Goal: Navigation & Orientation: Find specific page/section

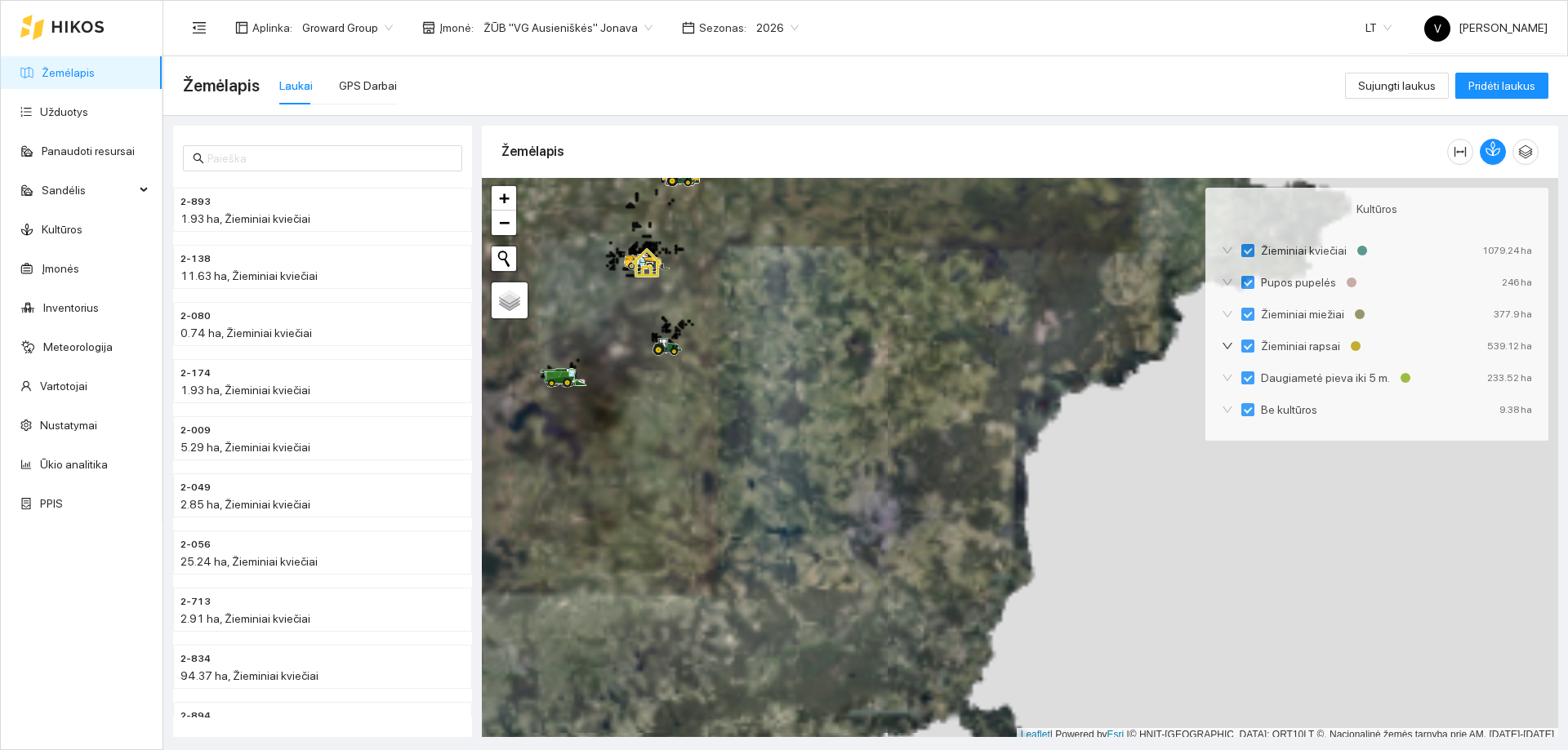
scroll to position [4, 0]
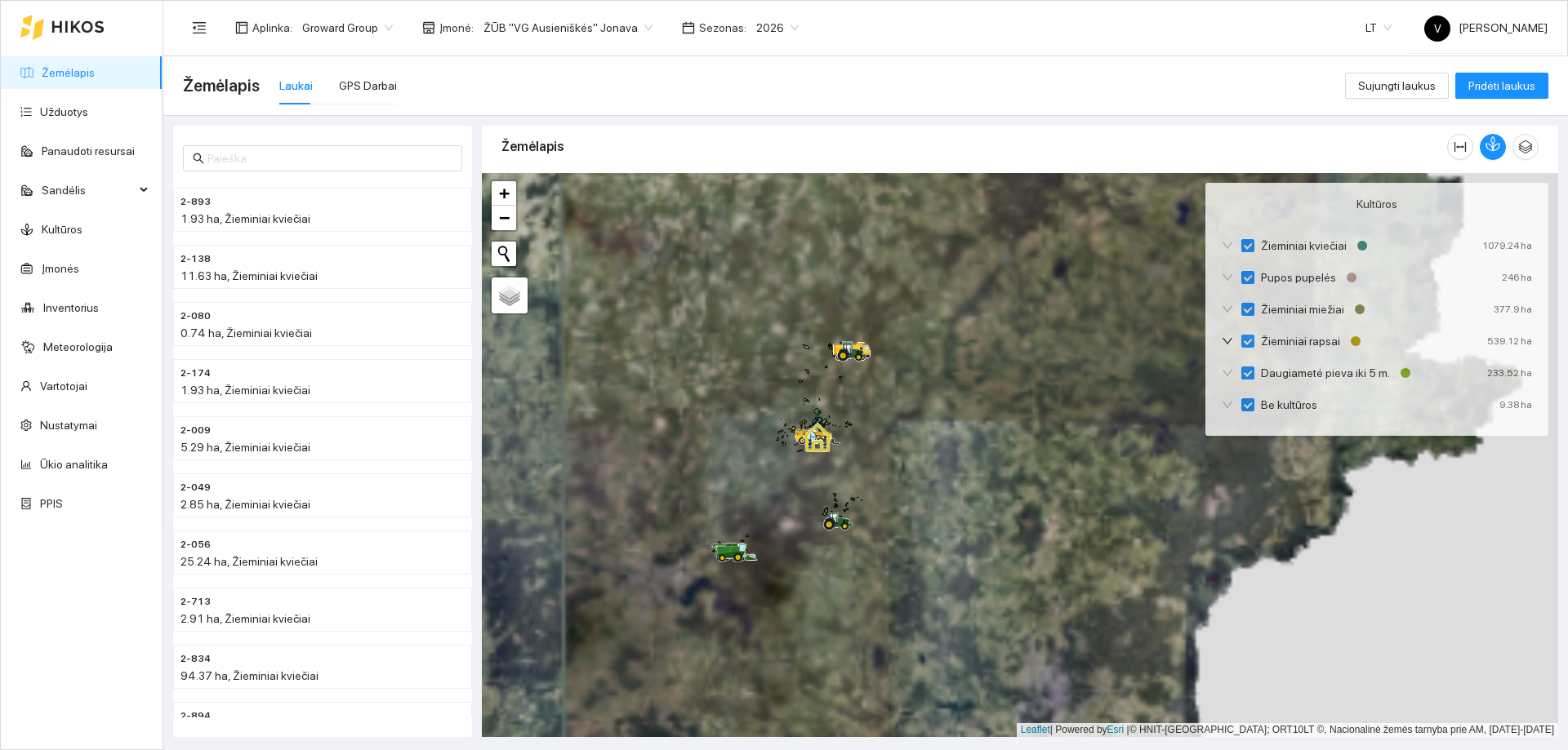
drag, startPoint x: 767, startPoint y: 422, endPoint x: 933, endPoint y: 585, distance: 232.6
click at [938, 599] on div at bounding box center [1019, 455] width 1077 height 564
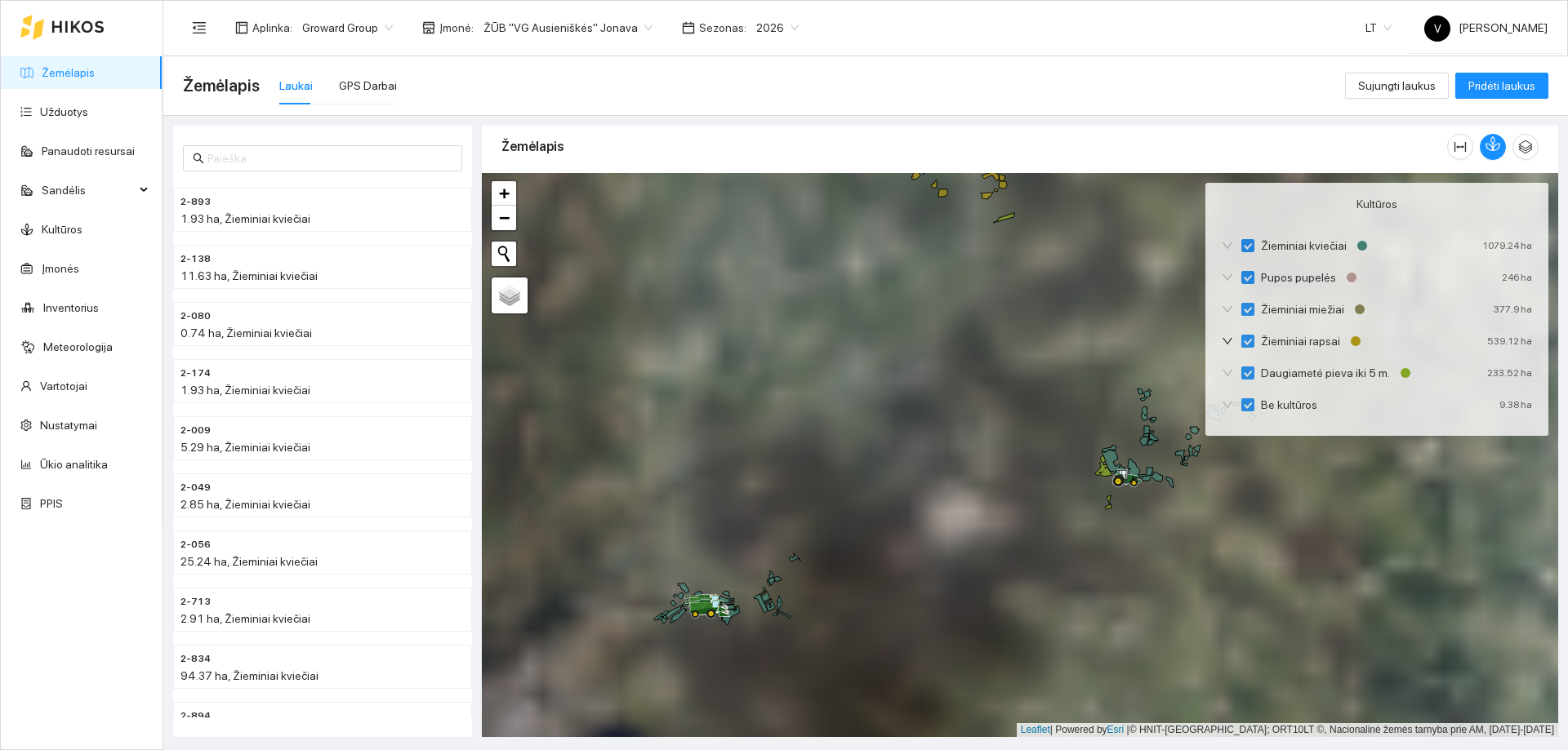
drag, startPoint x: 782, startPoint y: 598, endPoint x: 896, endPoint y: 578, distance: 115.7
click at [896, 578] on div at bounding box center [1019, 455] width 1077 height 564
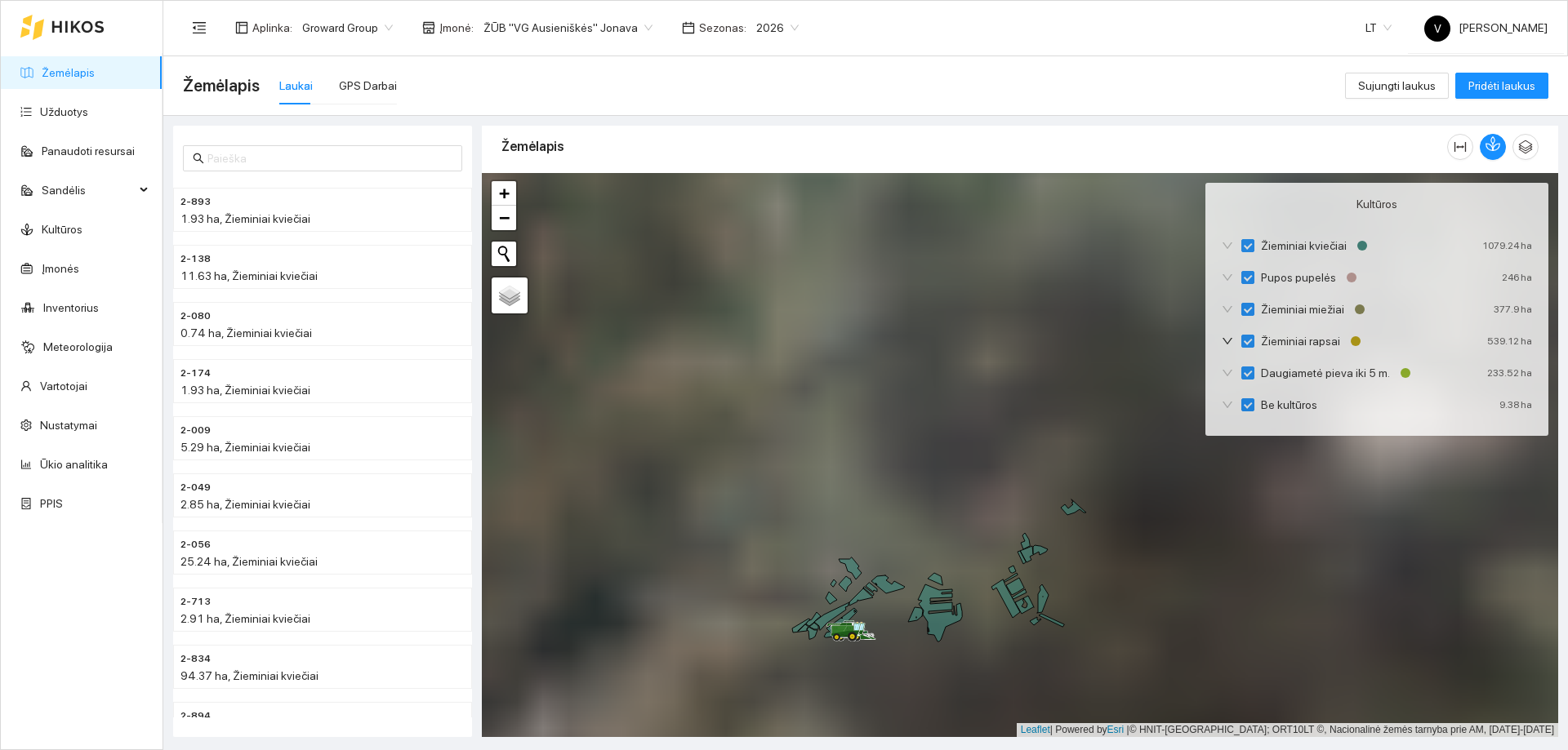
drag, startPoint x: 1038, startPoint y: 488, endPoint x: 973, endPoint y: 579, distance: 111.8
click at [975, 579] on div at bounding box center [1019, 455] width 1077 height 564
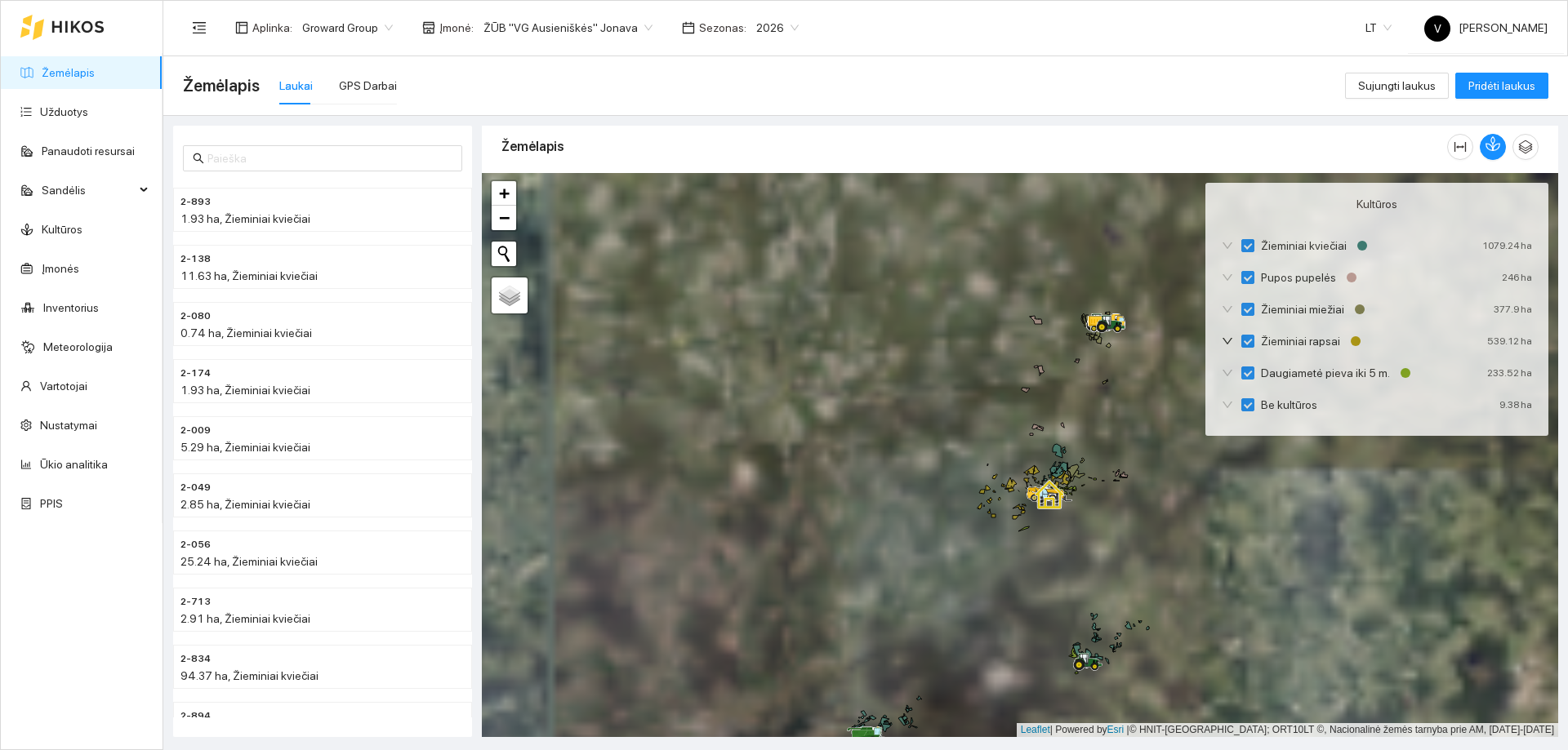
drag, startPoint x: 1049, startPoint y: 435, endPoint x: 930, endPoint y: 632, distance: 230.2
click at [930, 632] on div at bounding box center [1019, 455] width 1077 height 564
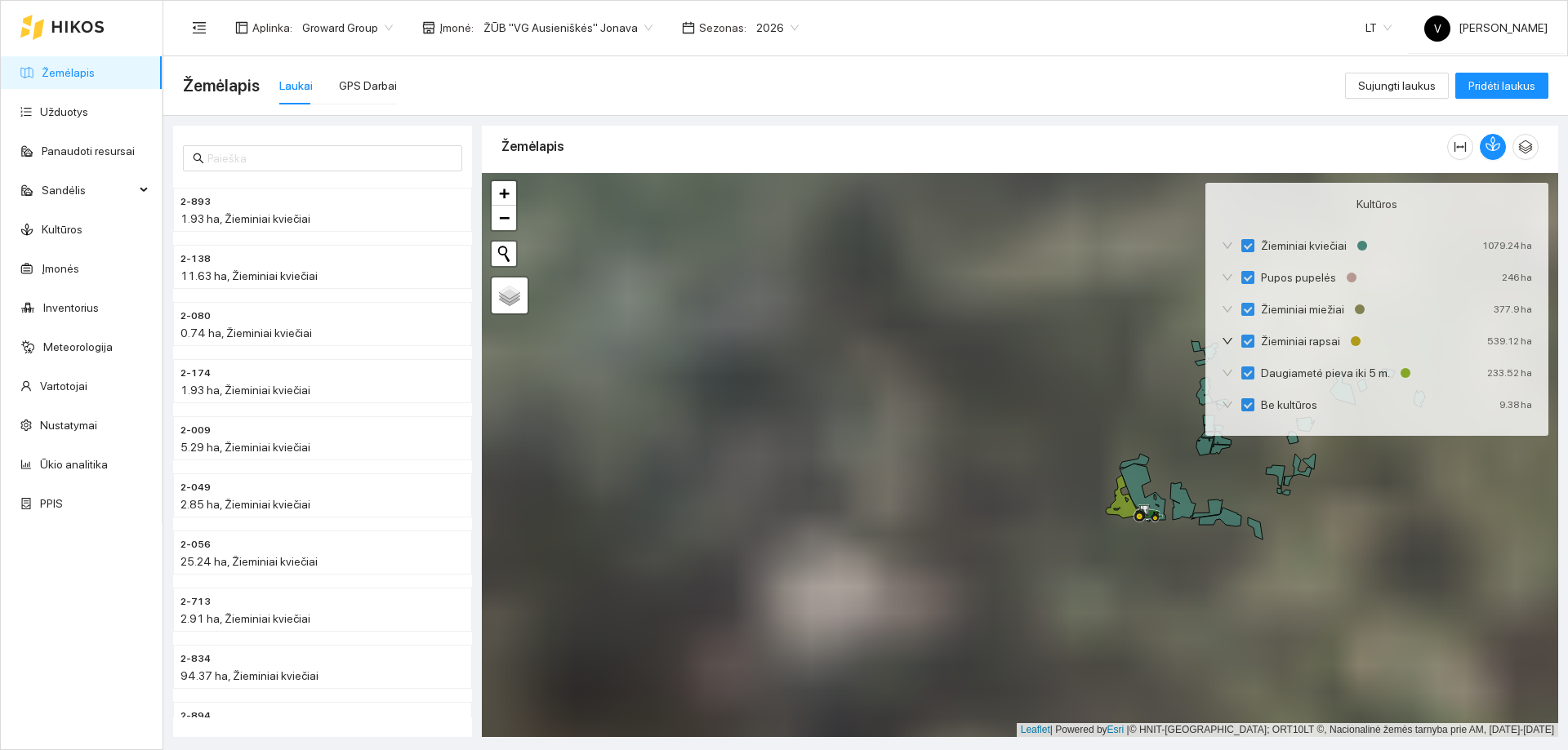
drag, startPoint x: 1023, startPoint y: 586, endPoint x: 989, endPoint y: 390, distance: 198.9
click at [989, 390] on div at bounding box center [1019, 455] width 1077 height 564
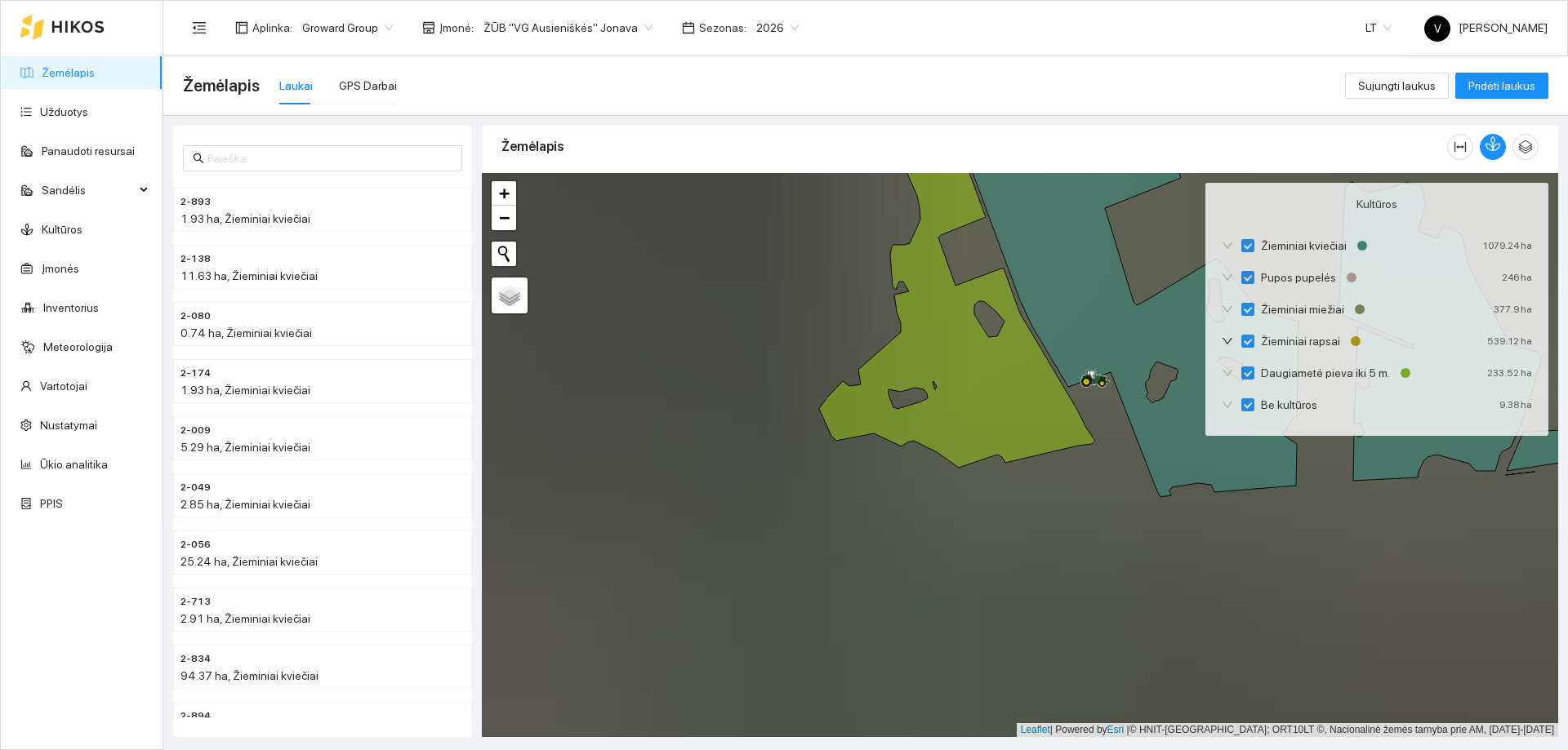
drag, startPoint x: 1095, startPoint y: 399, endPoint x: 963, endPoint y: 493, distance: 162.0
click at [963, 493] on div at bounding box center [1019, 455] width 1077 height 564
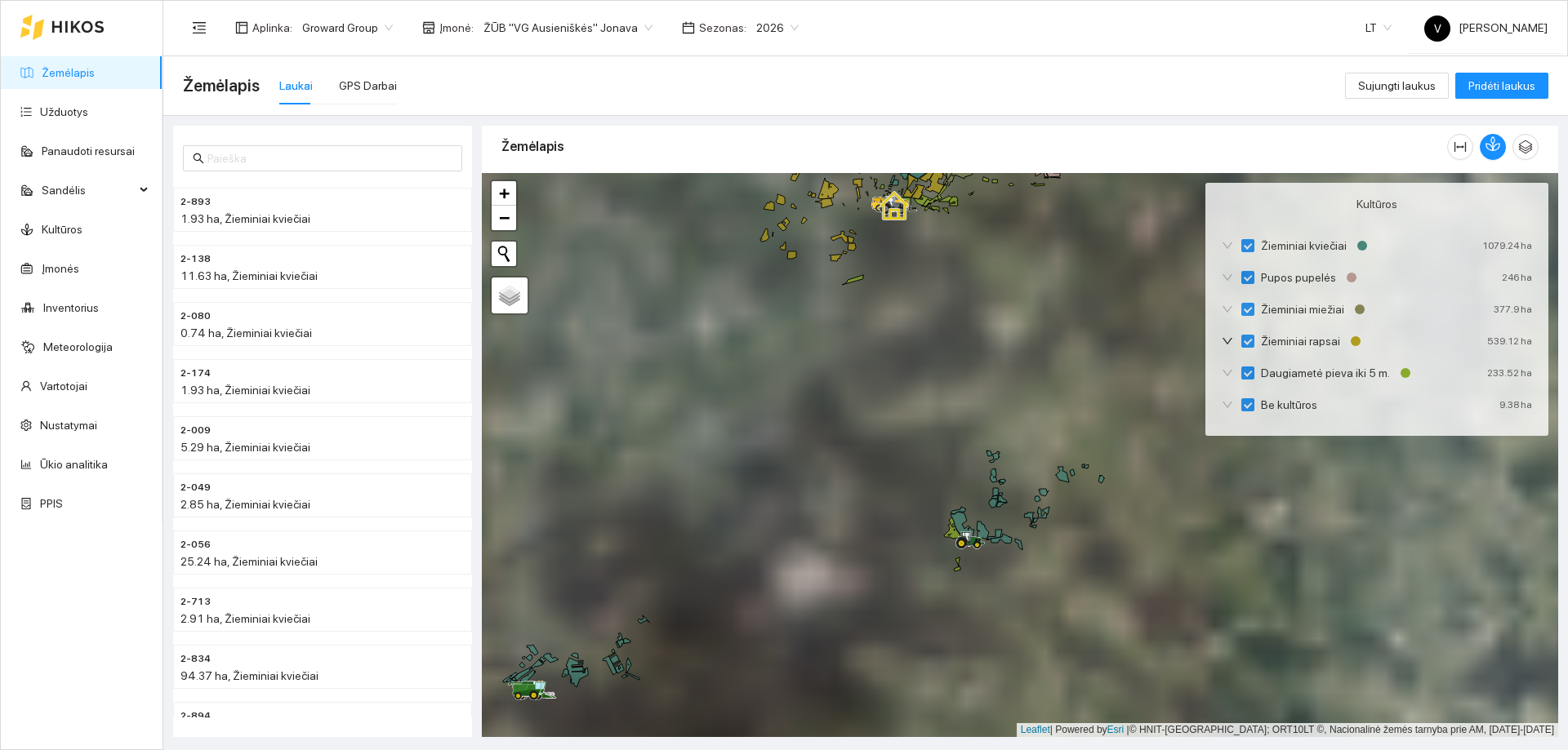
drag, startPoint x: 941, startPoint y: 457, endPoint x: 908, endPoint y: 588, distance: 135.1
click at [918, 611] on div at bounding box center [1019, 455] width 1077 height 564
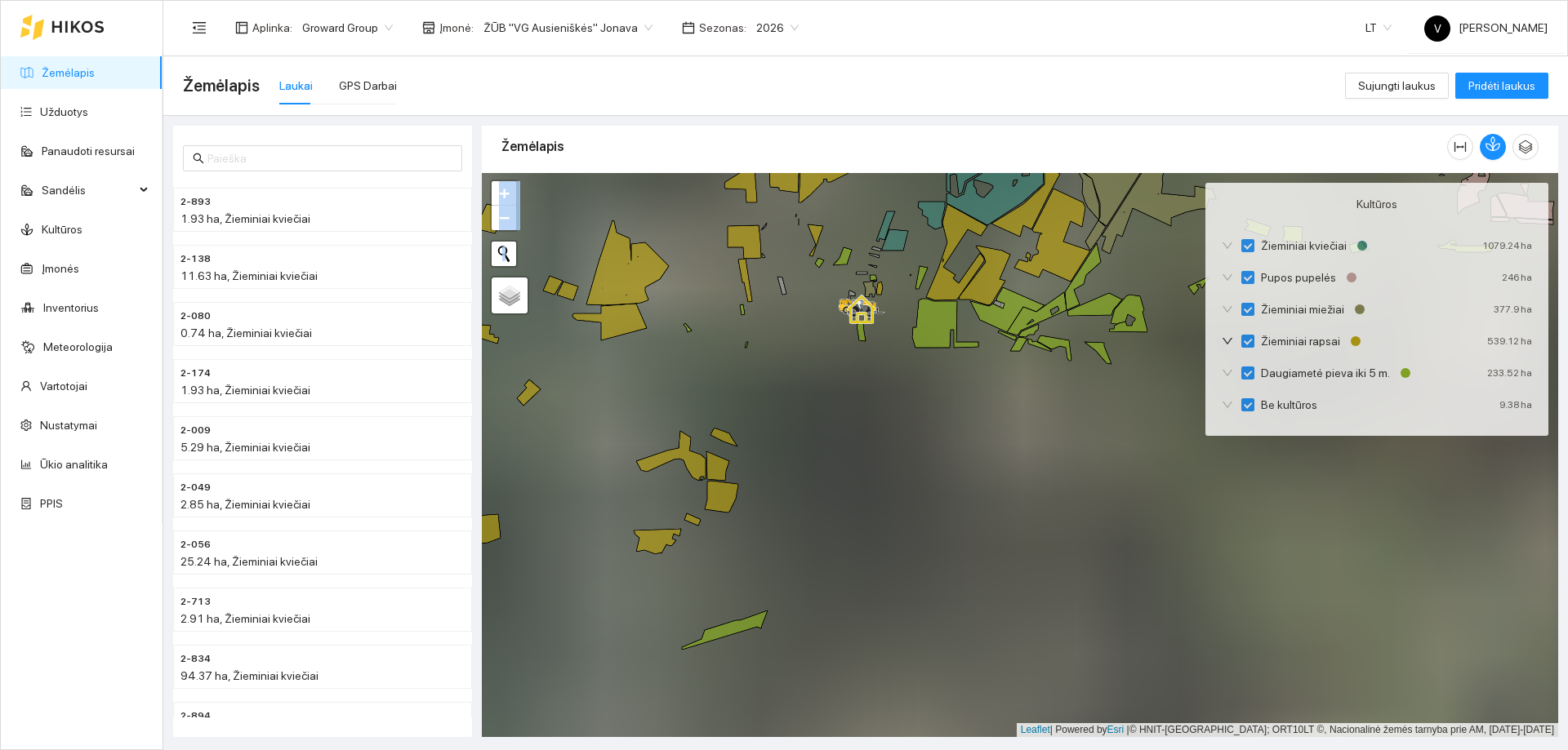
drag, startPoint x: 888, startPoint y: 521, endPoint x: 879, endPoint y: 605, distance: 84.5
click at [879, 605] on div at bounding box center [1019, 455] width 1077 height 564
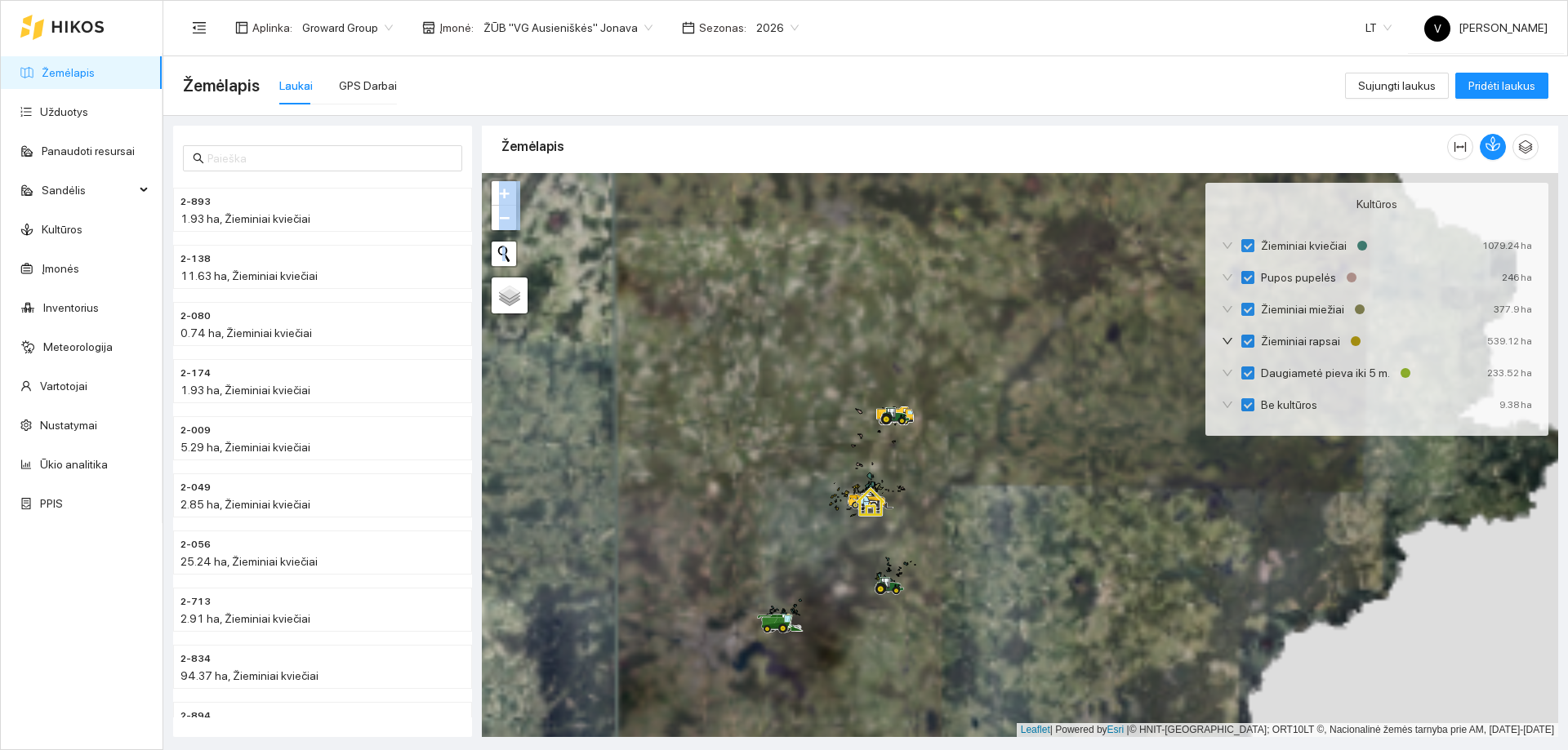
drag, startPoint x: 1090, startPoint y: 563, endPoint x: 991, endPoint y: 551, distance: 99.7
click at [991, 551] on div at bounding box center [1019, 455] width 1077 height 564
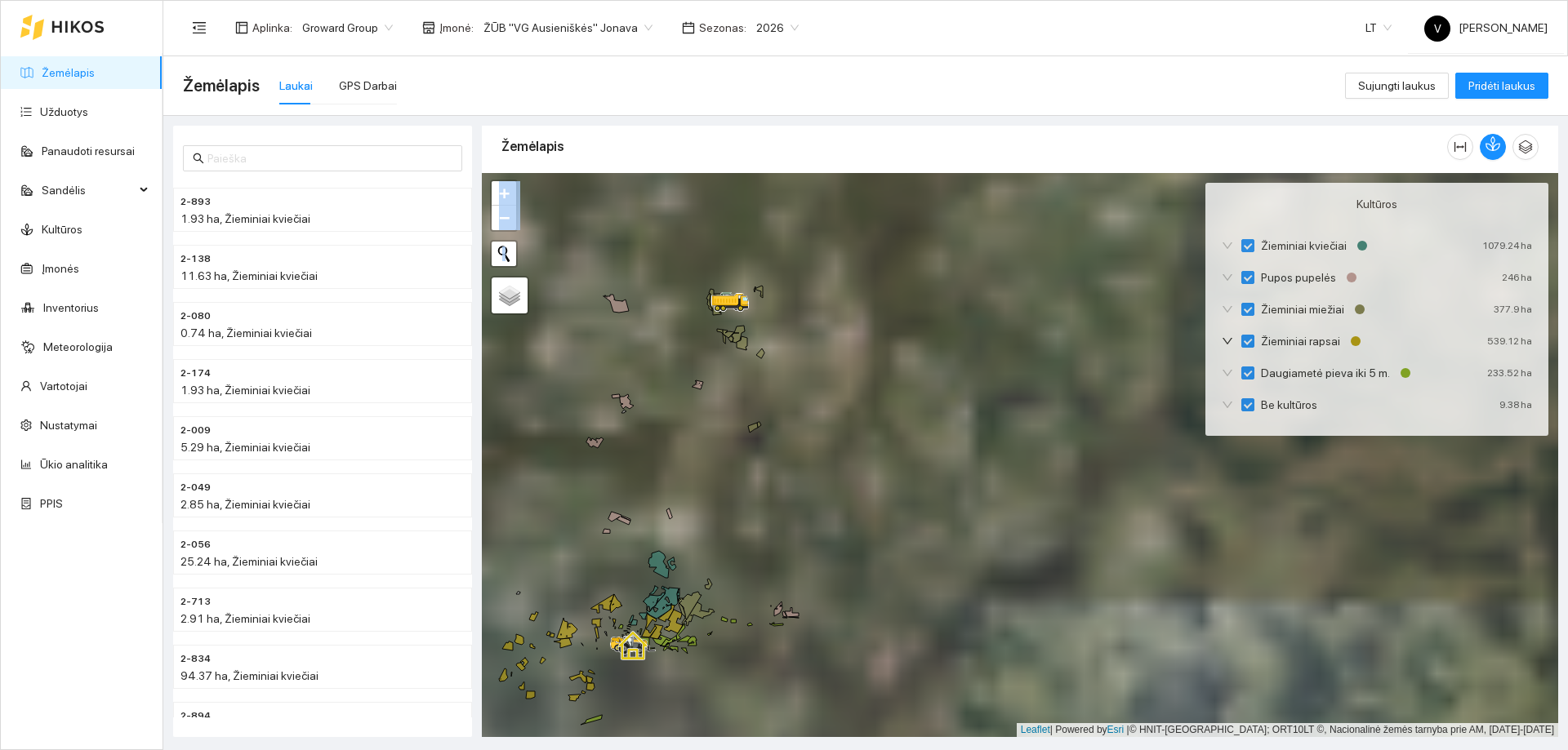
drag, startPoint x: 766, startPoint y: 415, endPoint x: 794, endPoint y: 440, distance: 37.5
click at [817, 479] on div at bounding box center [1019, 455] width 1077 height 564
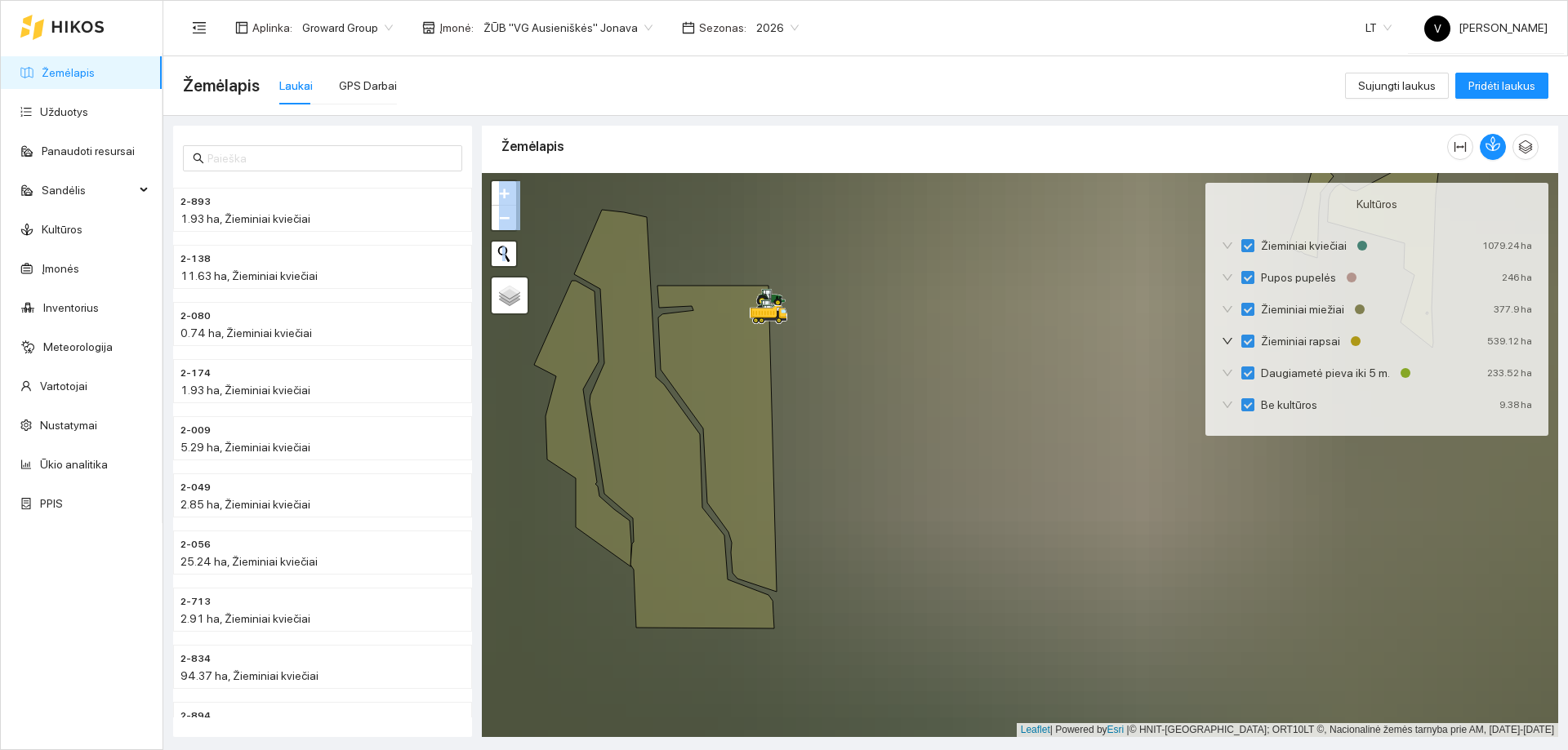
drag, startPoint x: 791, startPoint y: 364, endPoint x: 844, endPoint y: 512, distance: 157.2
click at [844, 512] on div at bounding box center [1019, 455] width 1077 height 564
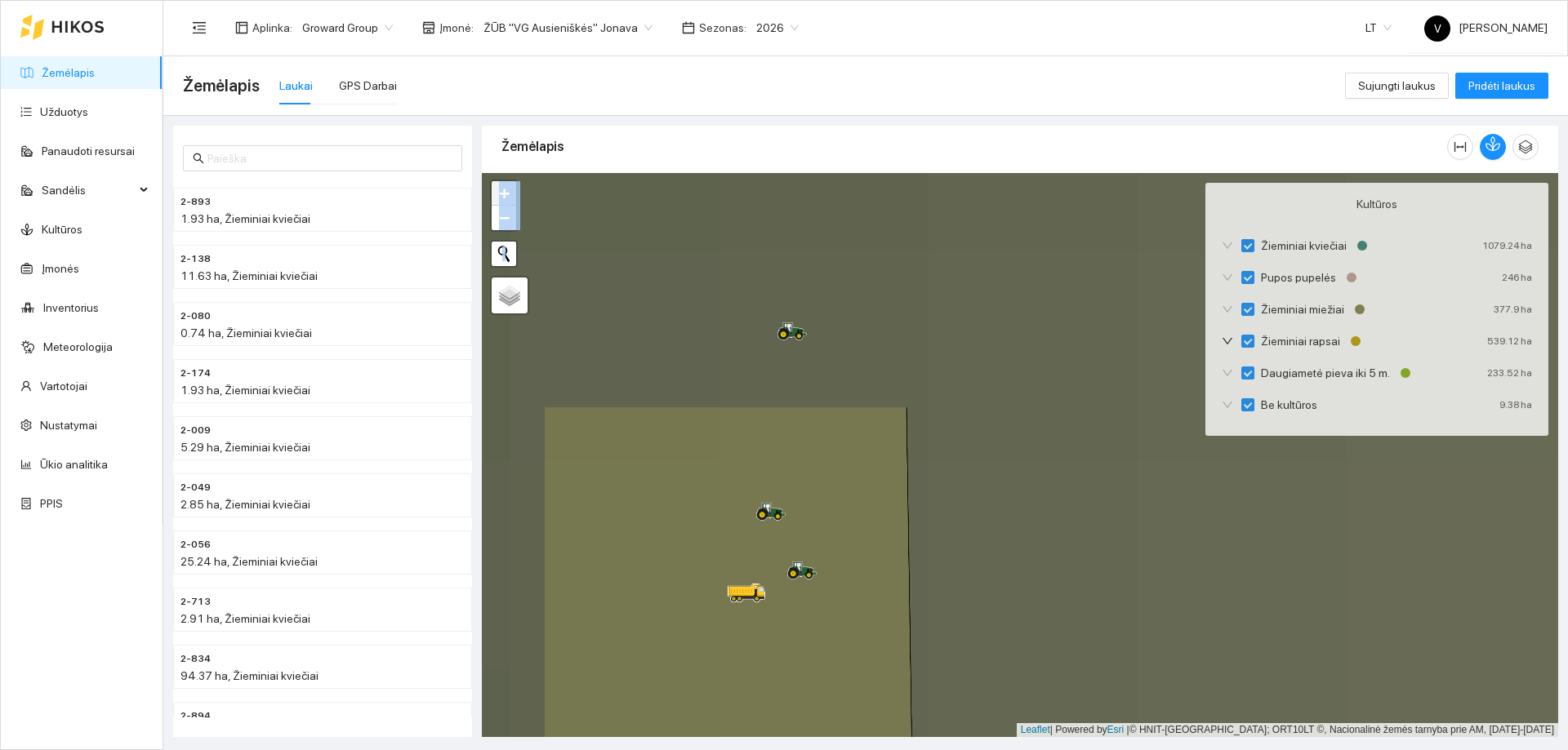
drag, startPoint x: 977, startPoint y: 753, endPoint x: 857, endPoint y: 636, distance: 167.6
click at [985, 749] on html "Žemėlapis Užduotys Panaudoti resursai Sandėlis Kultūros Įmonės Inventorius Mete…" at bounding box center [784, 375] width 1568 height 750
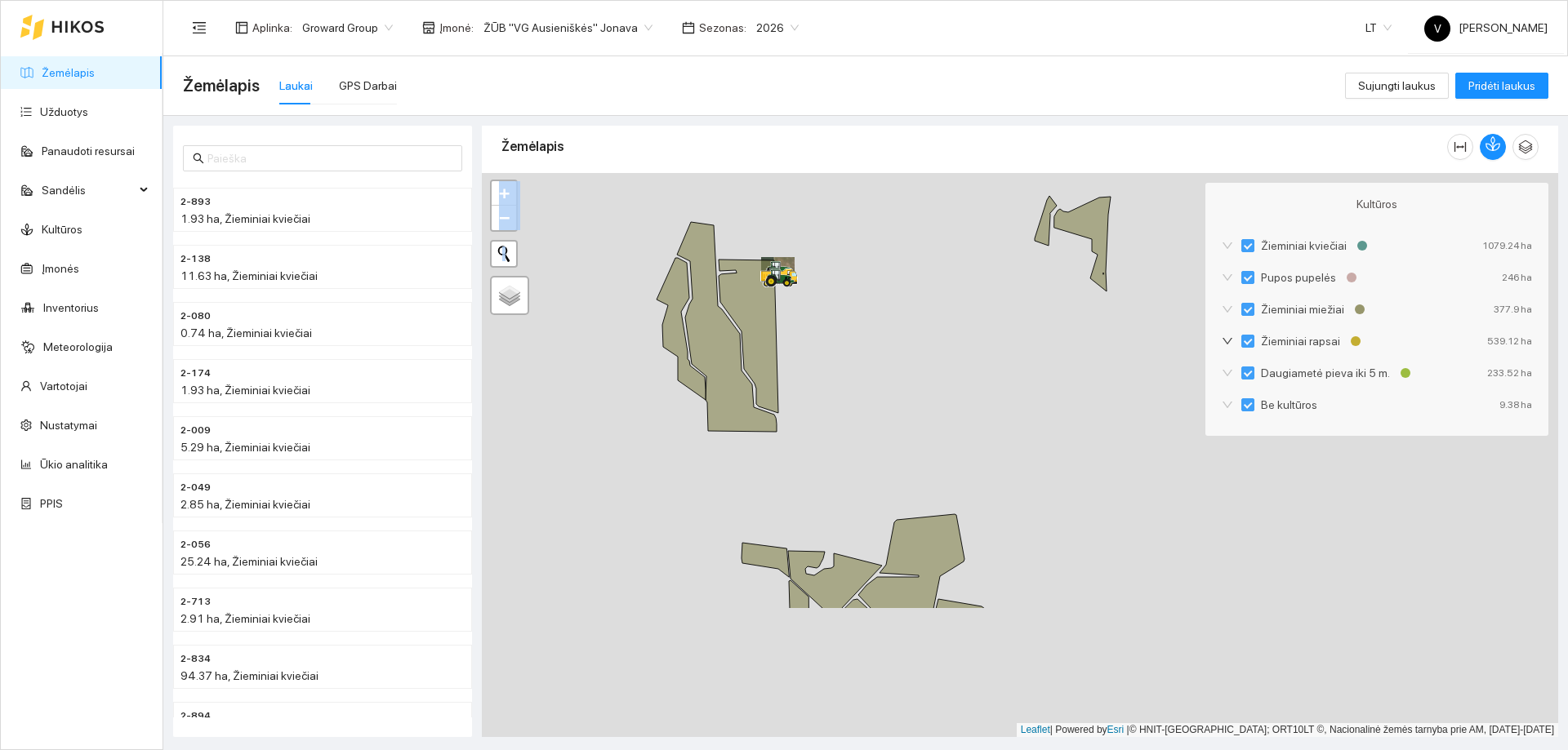
drag, startPoint x: 819, startPoint y: 556, endPoint x: 804, endPoint y: 368, distance: 188.6
click at [804, 369] on div at bounding box center [1019, 455] width 1077 height 564
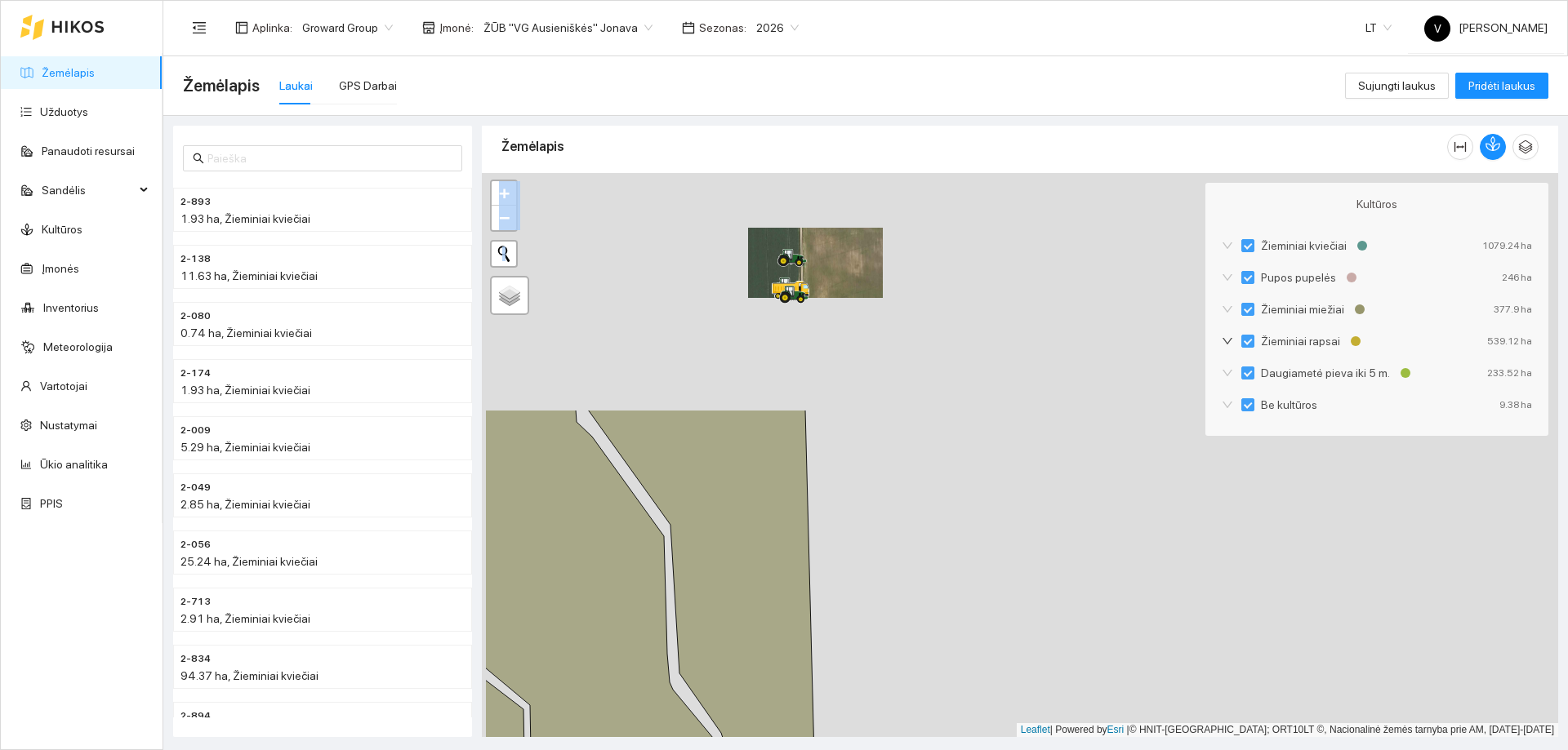
drag, startPoint x: 761, startPoint y: 266, endPoint x: 857, endPoint y: 521, distance: 272.5
click at [873, 563] on div at bounding box center [1019, 455] width 1077 height 564
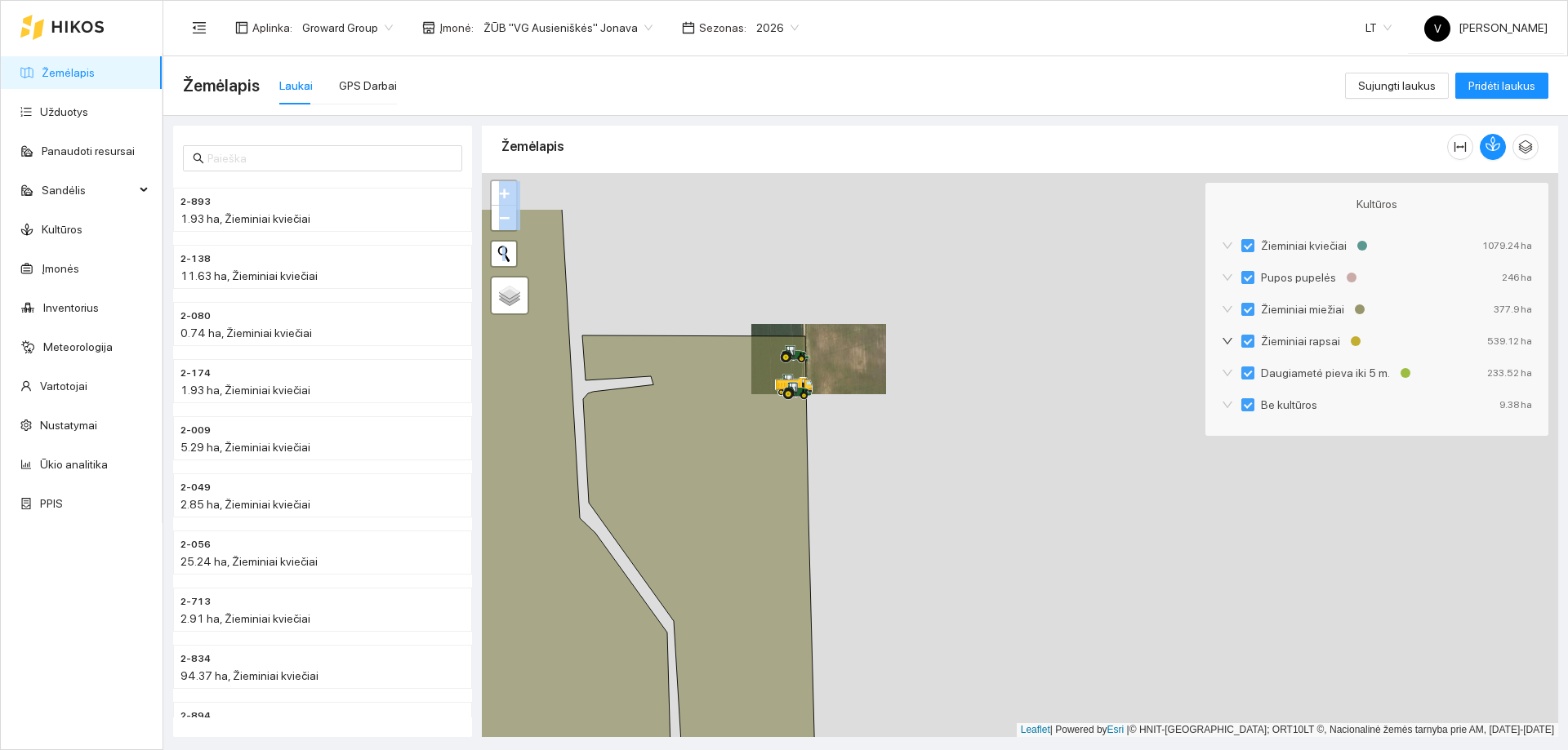
drag, startPoint x: 834, startPoint y: 390, endPoint x: 834, endPoint y: 508, distance: 118.0
click at [834, 508] on div at bounding box center [1019, 455] width 1077 height 564
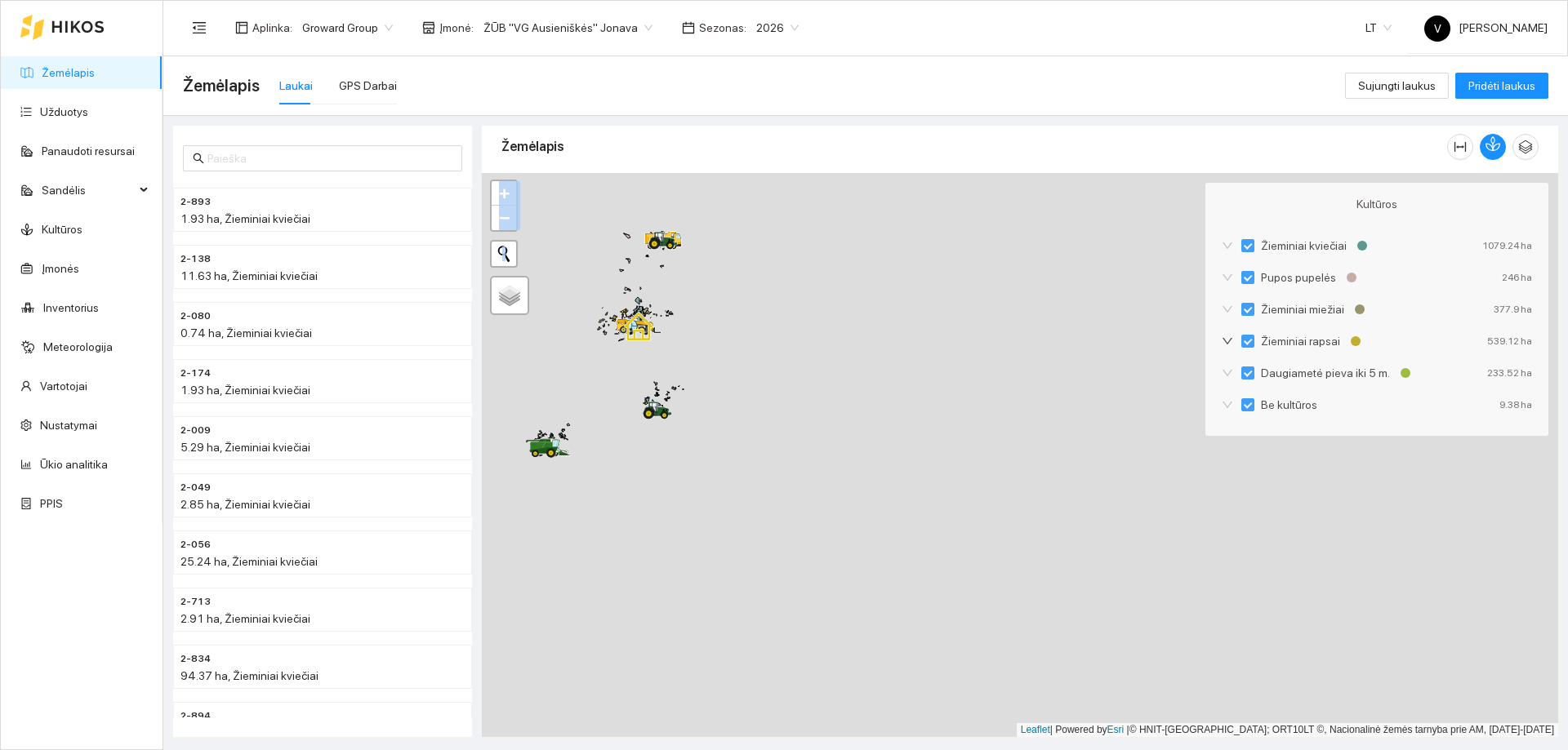
drag, startPoint x: 782, startPoint y: 612, endPoint x: 719, endPoint y: 351, distance: 268.5
click at [719, 351] on div at bounding box center [1019, 455] width 1077 height 564
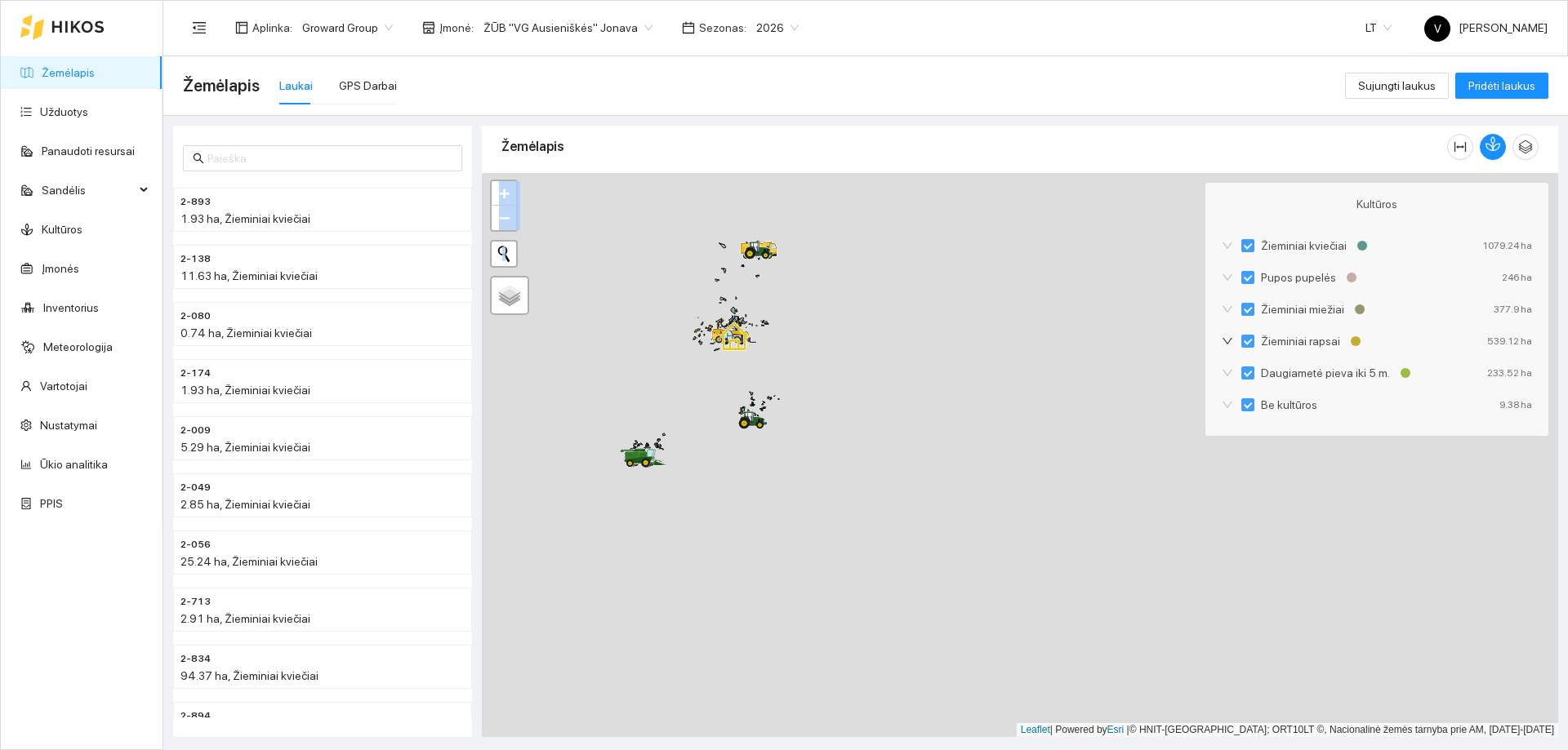
click at [625, 28] on span "ŽŪB "VG Ausieniškės" Jonava" at bounding box center [567, 27] width 169 height 24
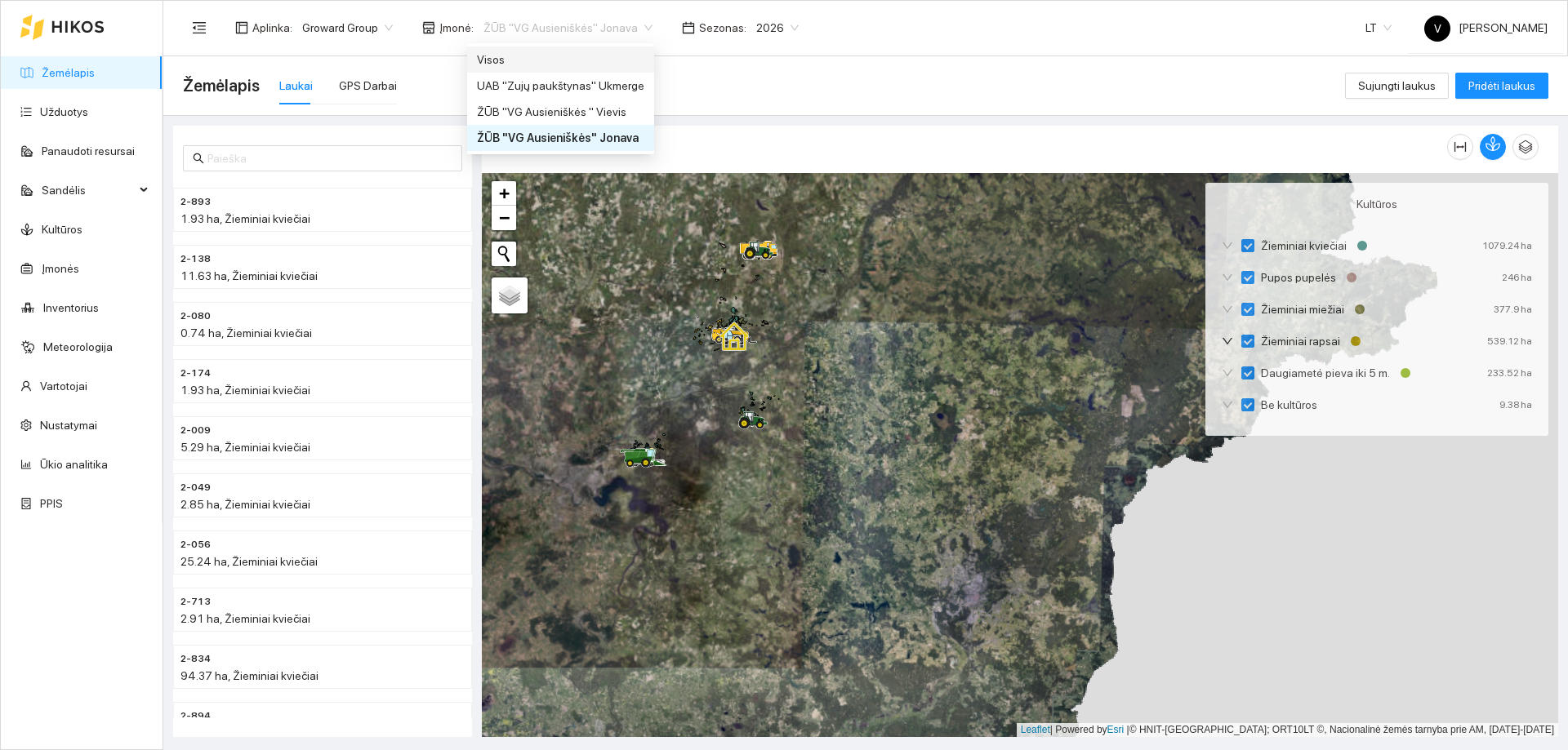
click at [601, 57] on div "Visos" at bounding box center [560, 60] width 167 height 18
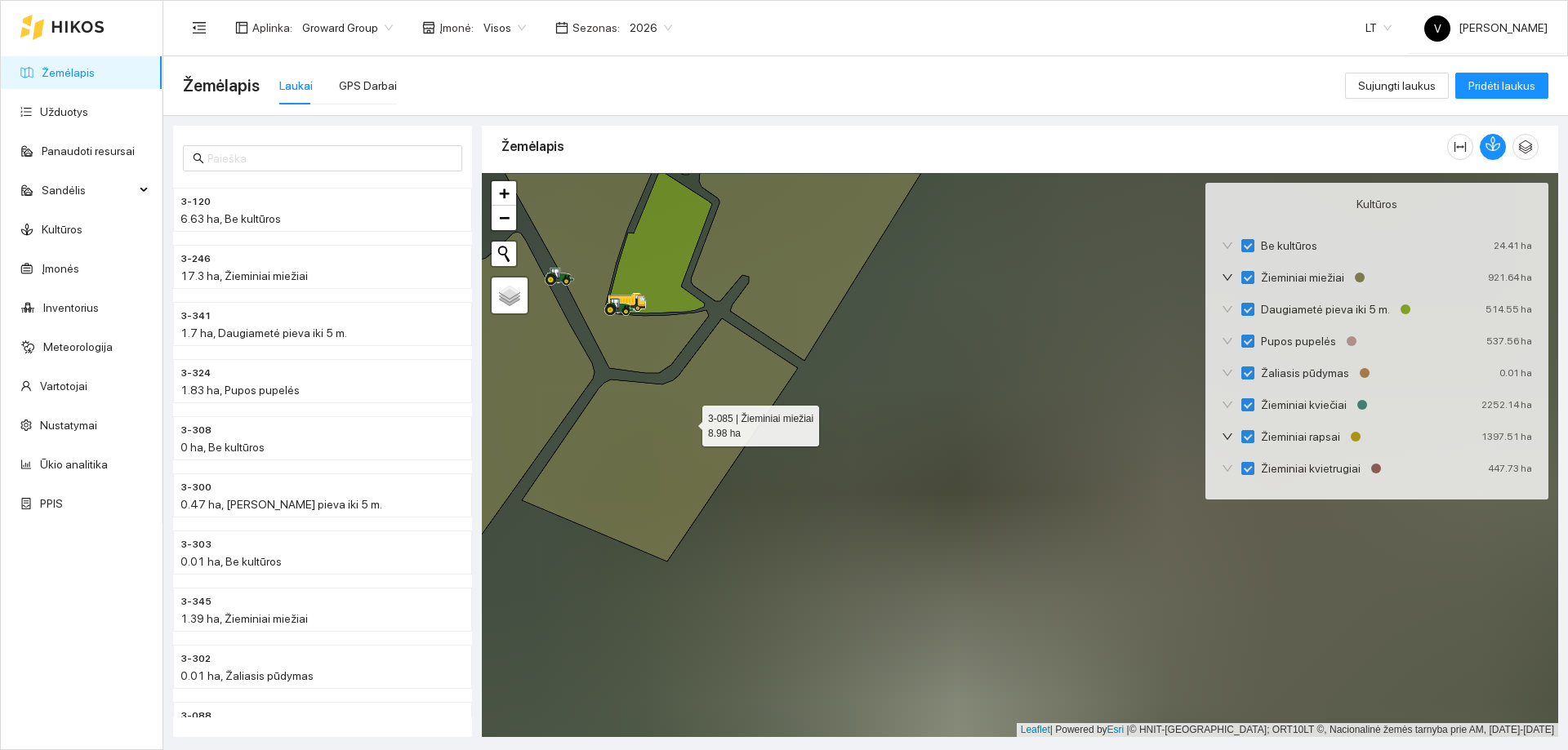
drag, startPoint x: 671, startPoint y: 404, endPoint x: 859, endPoint y: 568, distance: 249.5
click at [798, 562] on icon at bounding box center [659, 439] width 276 height 243
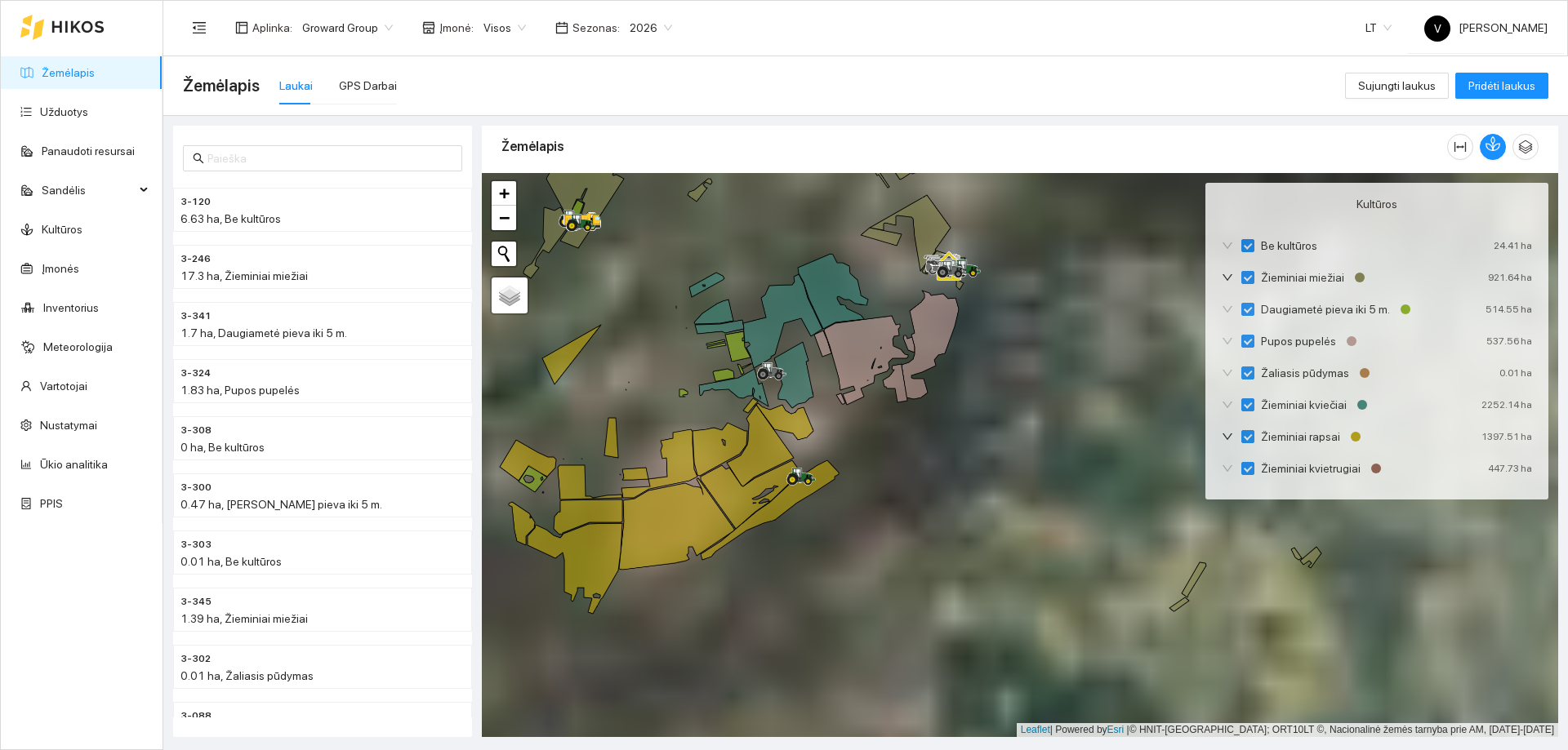
drag, startPoint x: 752, startPoint y: 507, endPoint x: 759, endPoint y: 371, distance: 136.2
click at [759, 371] on icon at bounding box center [763, 374] width 11 height 11
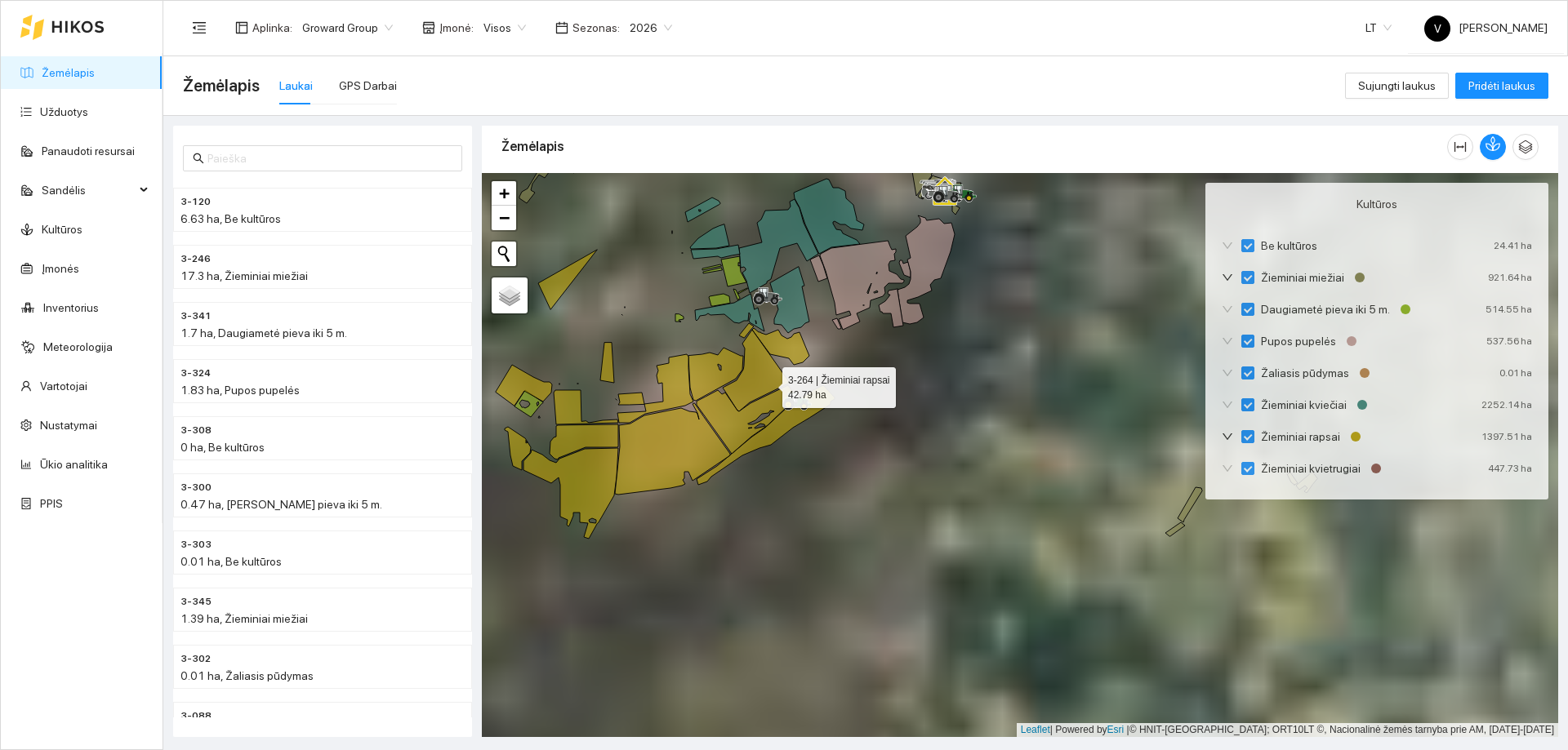
drag, startPoint x: 762, startPoint y: 480, endPoint x: 767, endPoint y: 381, distance: 99.1
click at [767, 381] on icon at bounding box center [756, 370] width 67 height 81
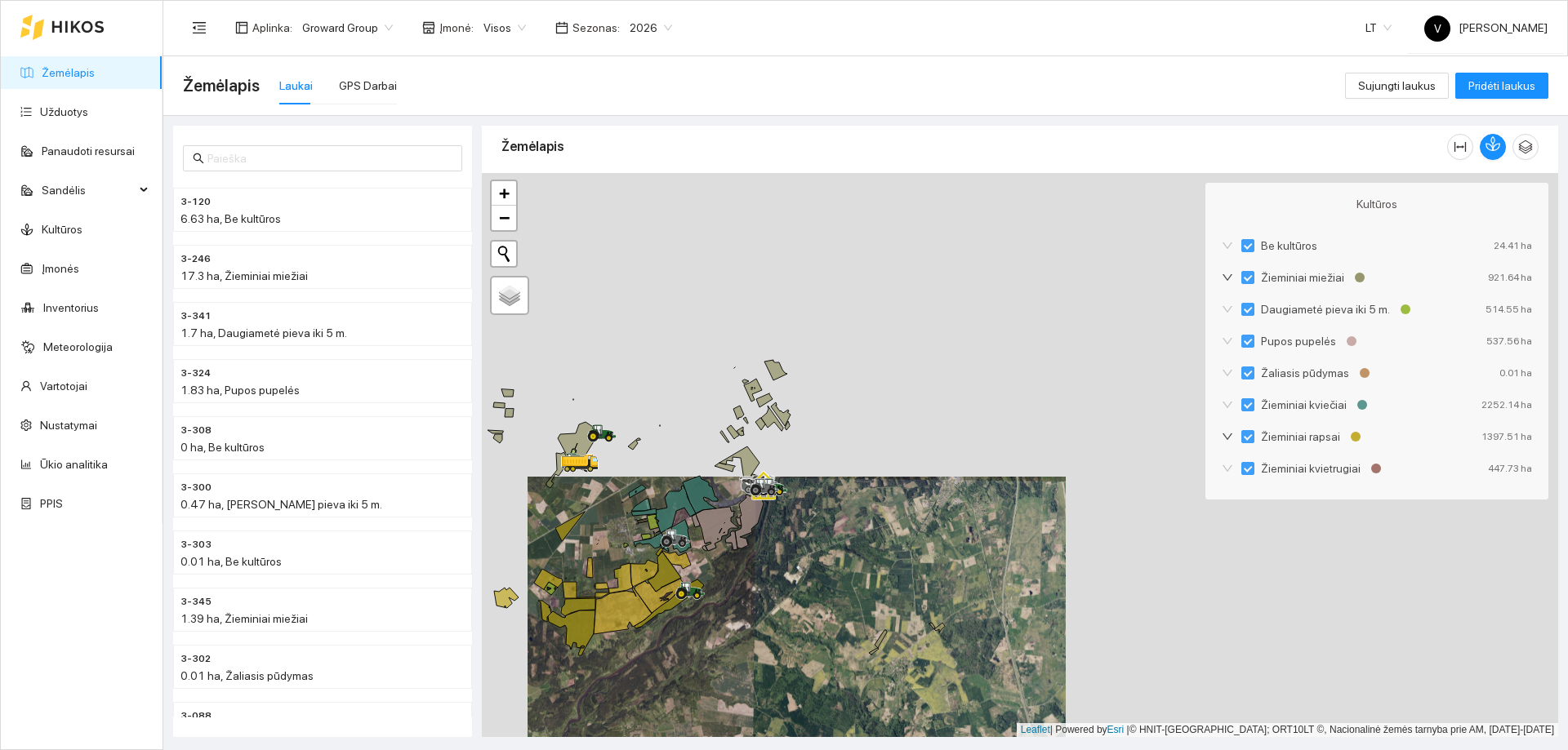
drag, startPoint x: 1098, startPoint y: 334, endPoint x: 973, endPoint y: 540, distance: 241.0
click at [973, 540] on div at bounding box center [1019, 455] width 1077 height 564
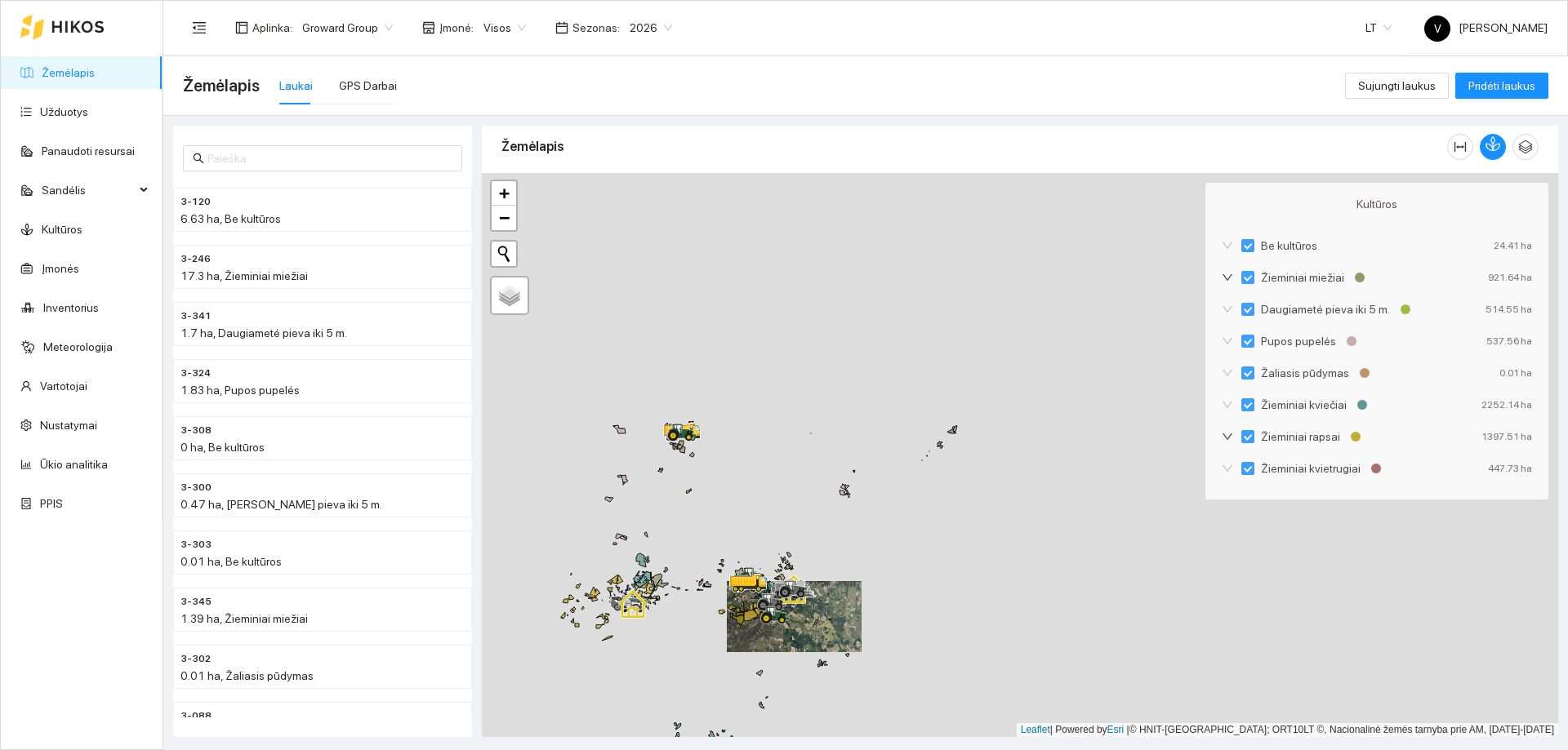
drag, startPoint x: 870, startPoint y: 520, endPoint x: 855, endPoint y: 541, distance: 25.8
click at [855, 541] on div at bounding box center [1019, 455] width 1077 height 564
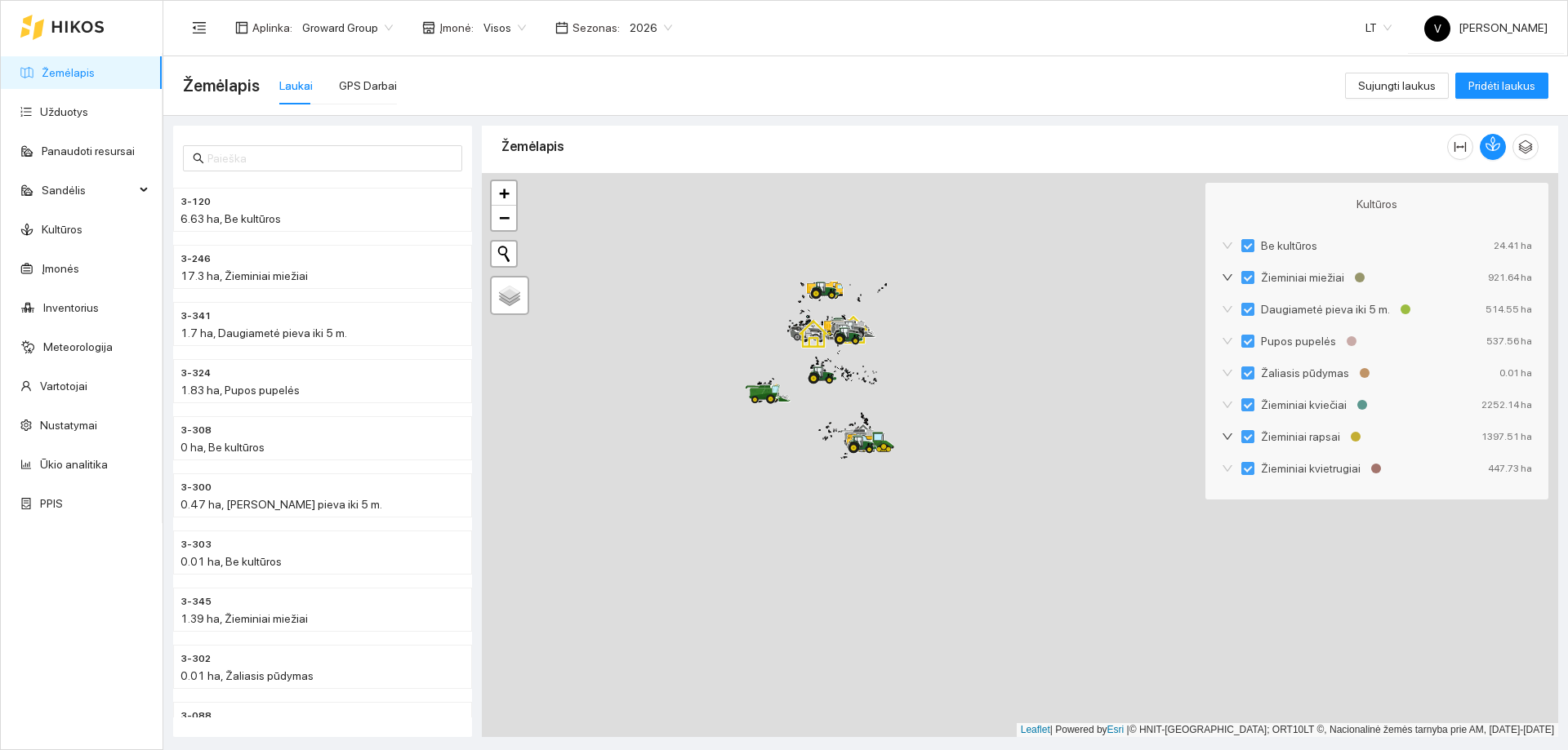
drag, startPoint x: 893, startPoint y: 621, endPoint x: 902, endPoint y: 385, distance: 236.2
click at [902, 385] on div at bounding box center [1019, 455] width 1077 height 564
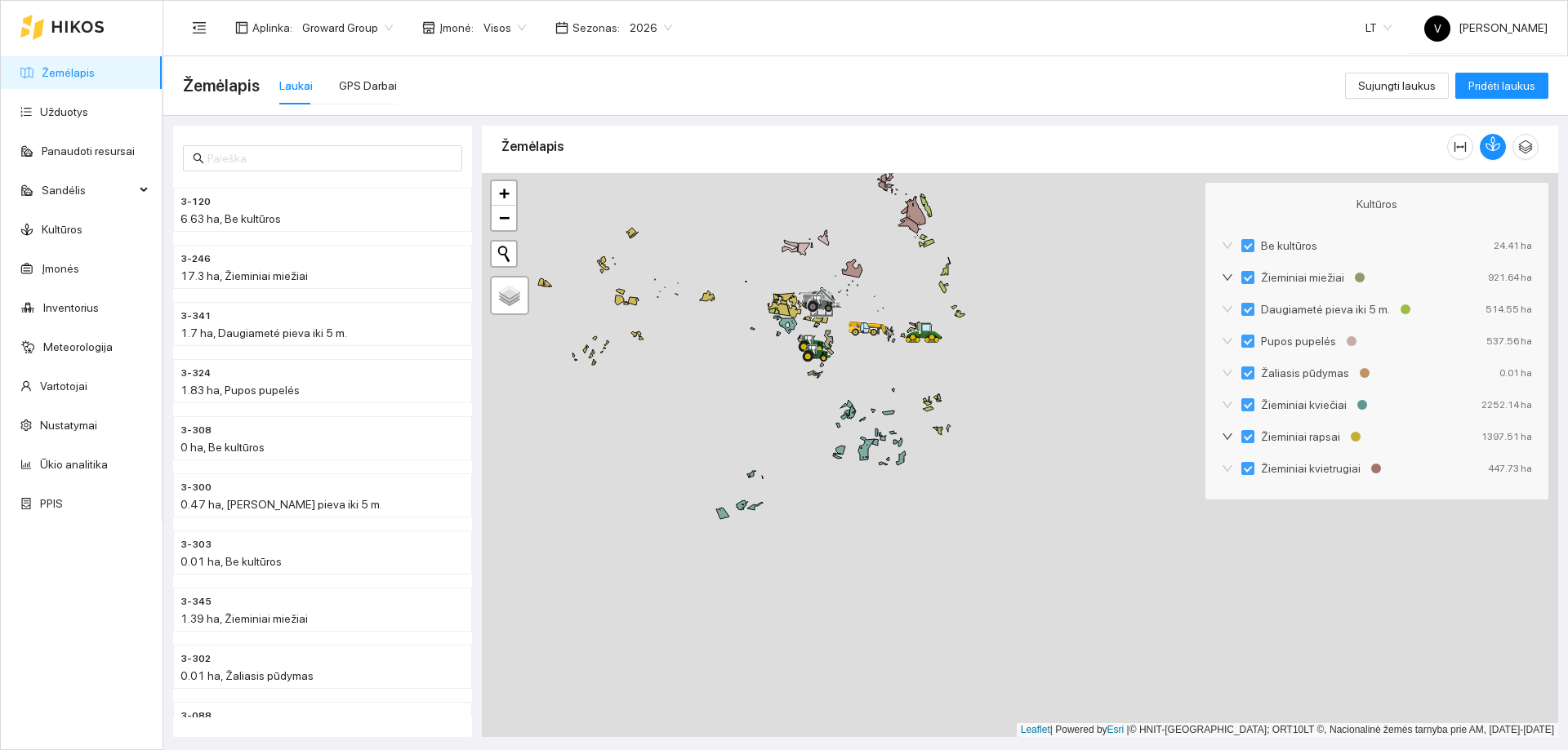
drag, startPoint x: 879, startPoint y: 342, endPoint x: 901, endPoint y: 476, distance: 135.8
click at [901, 476] on div at bounding box center [1019, 455] width 1077 height 564
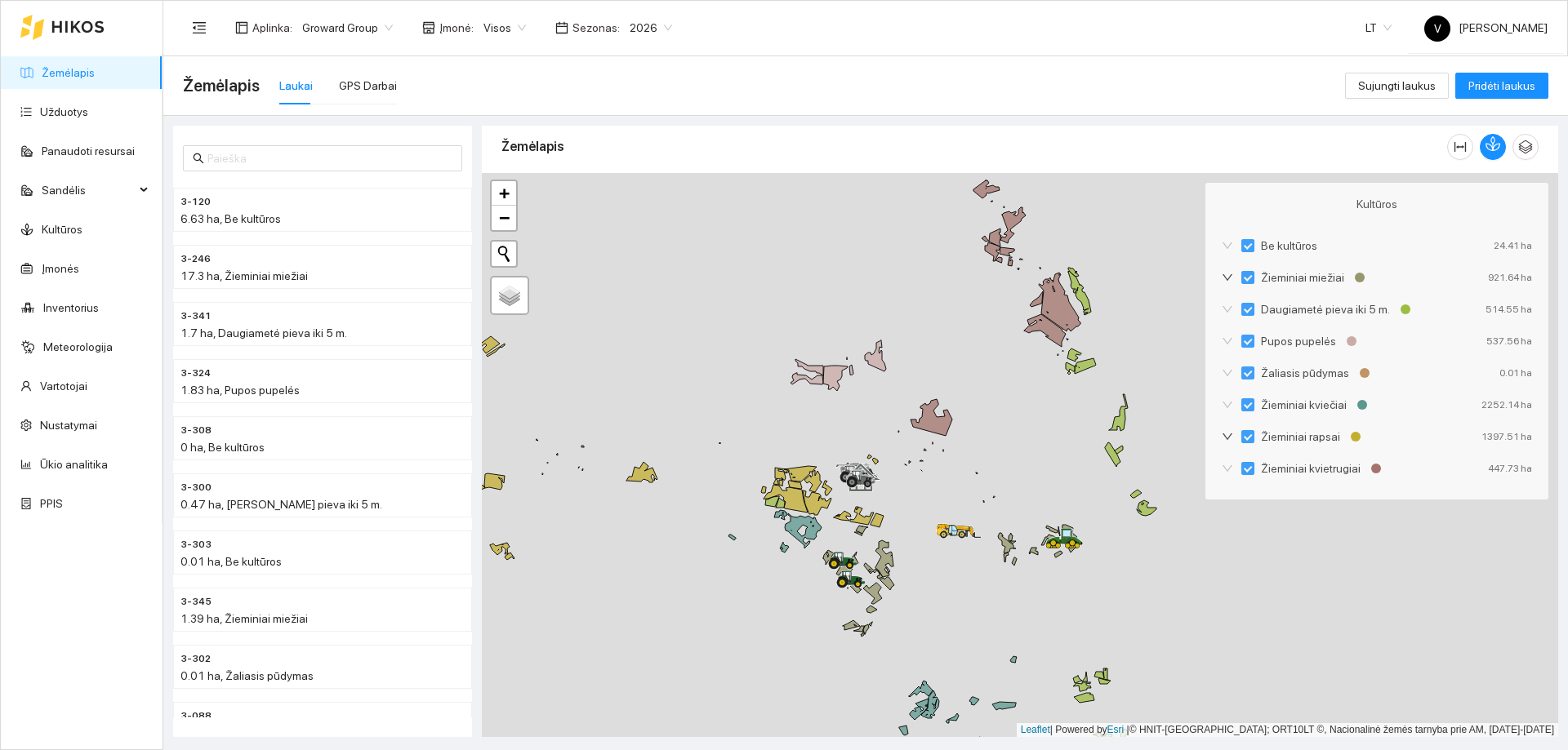
drag, startPoint x: 1078, startPoint y: 519, endPoint x: 1001, endPoint y: 573, distance: 94.0
click at [977, 575] on div at bounding box center [1019, 455] width 1077 height 564
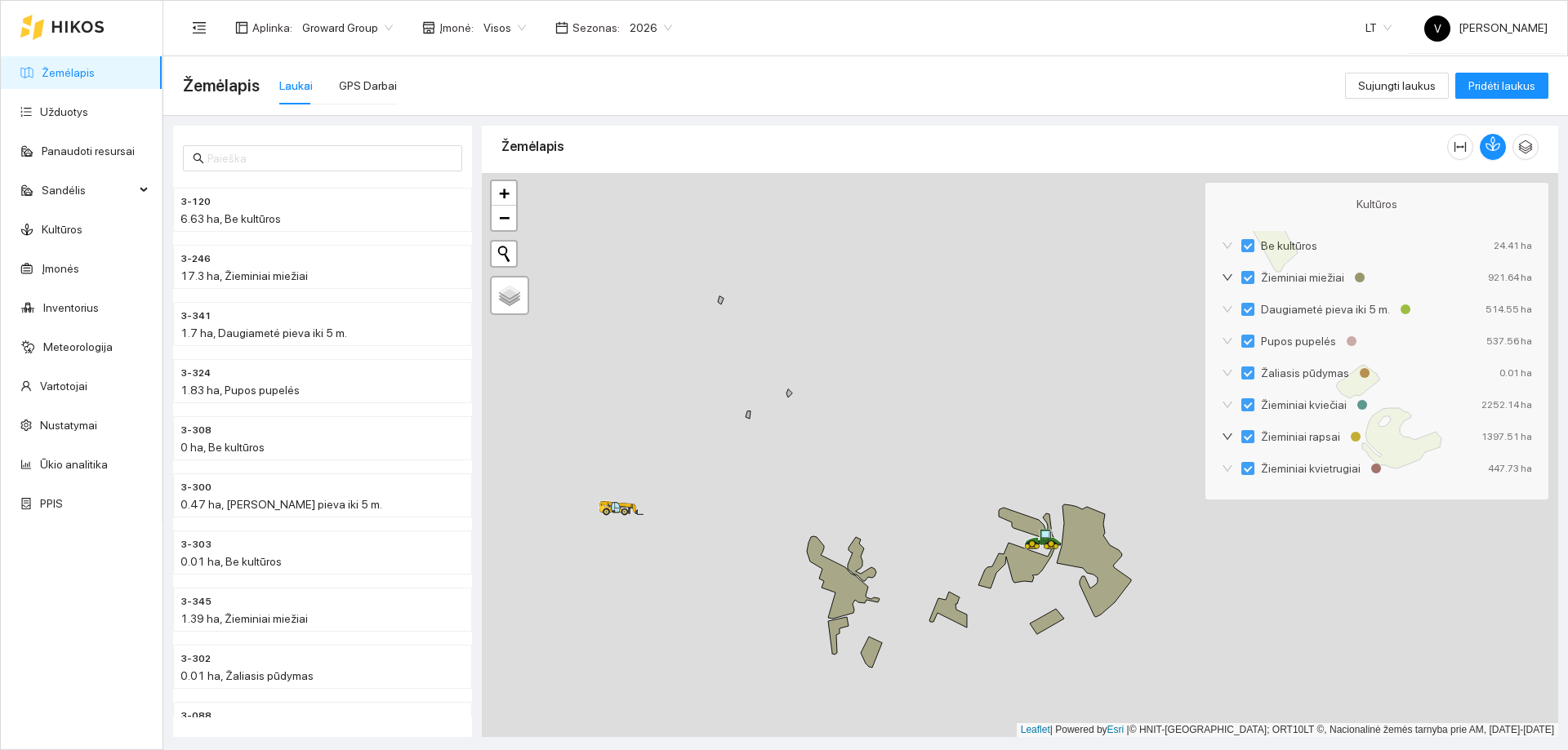
drag, startPoint x: 977, startPoint y: 579, endPoint x: 948, endPoint y: 601, distance: 36.4
click at [947, 601] on div at bounding box center [1019, 455] width 1077 height 564
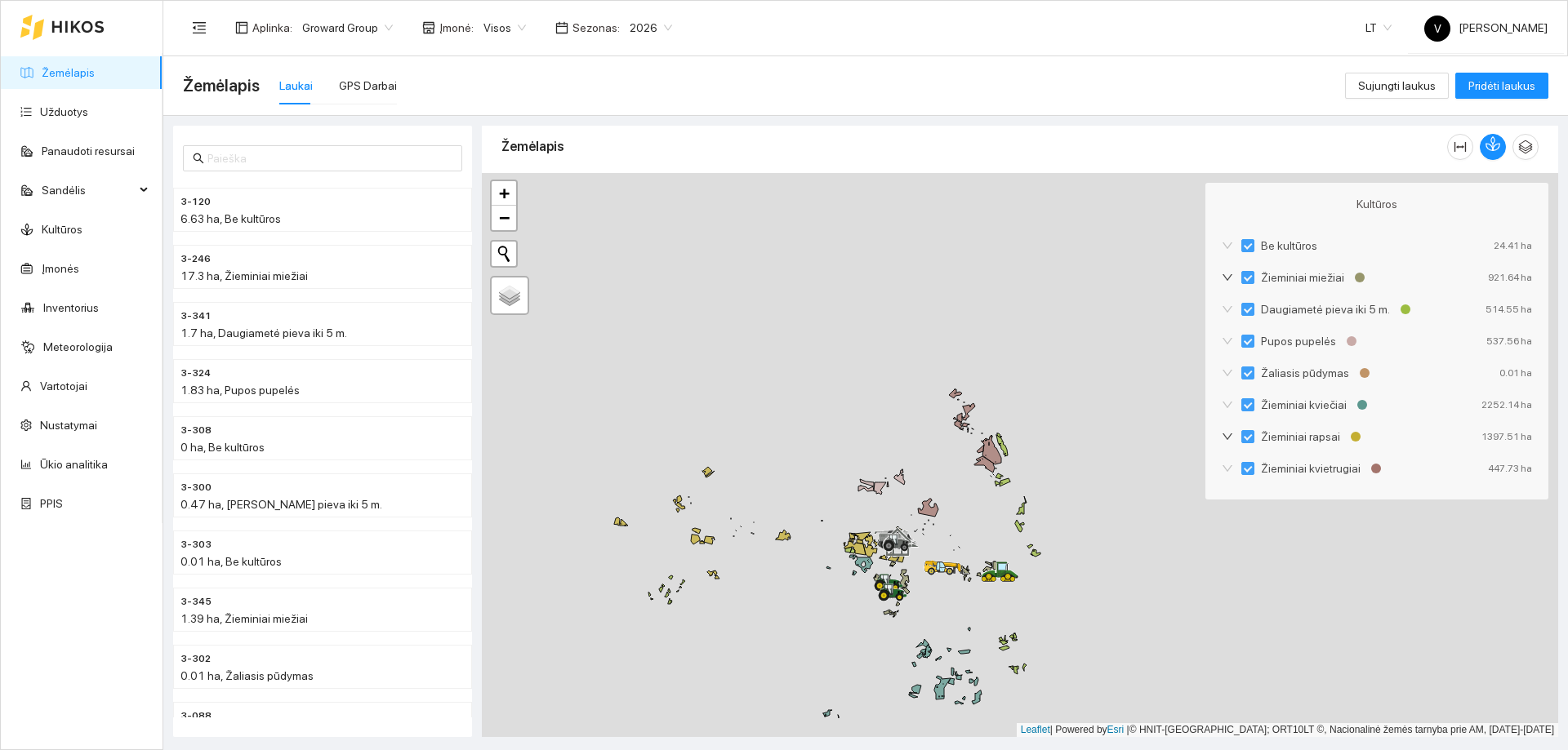
drag, startPoint x: 942, startPoint y: 628, endPoint x: 965, endPoint y: 501, distance: 129.1
click at [965, 501] on div at bounding box center [1019, 455] width 1077 height 564
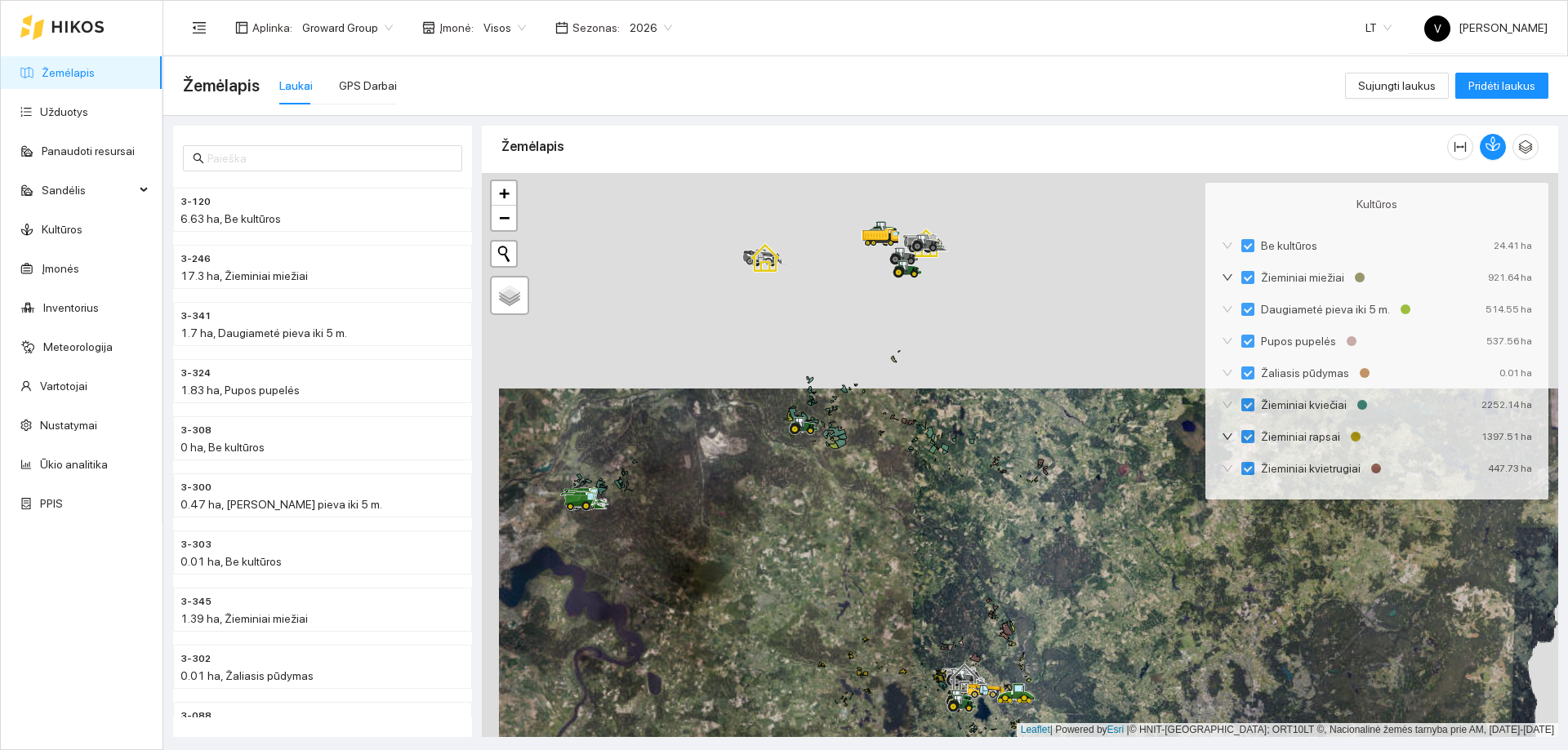
drag, startPoint x: 894, startPoint y: 331, endPoint x: 911, endPoint y: 496, distance: 165.9
click at [911, 496] on div at bounding box center [1019, 455] width 1077 height 564
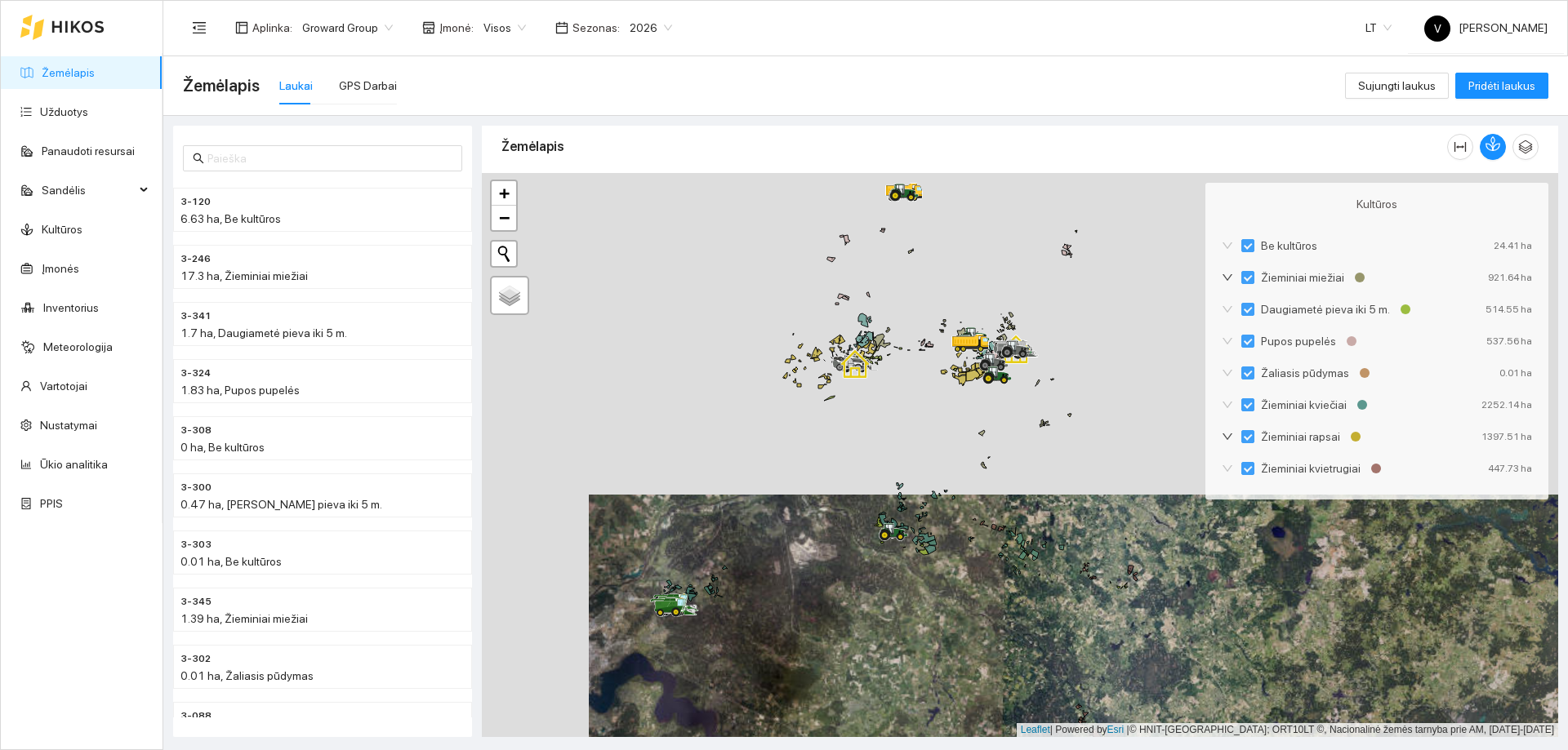
drag, startPoint x: 841, startPoint y: 380, endPoint x: 917, endPoint y: 454, distance: 106.1
click at [917, 454] on div at bounding box center [1019, 455] width 1077 height 564
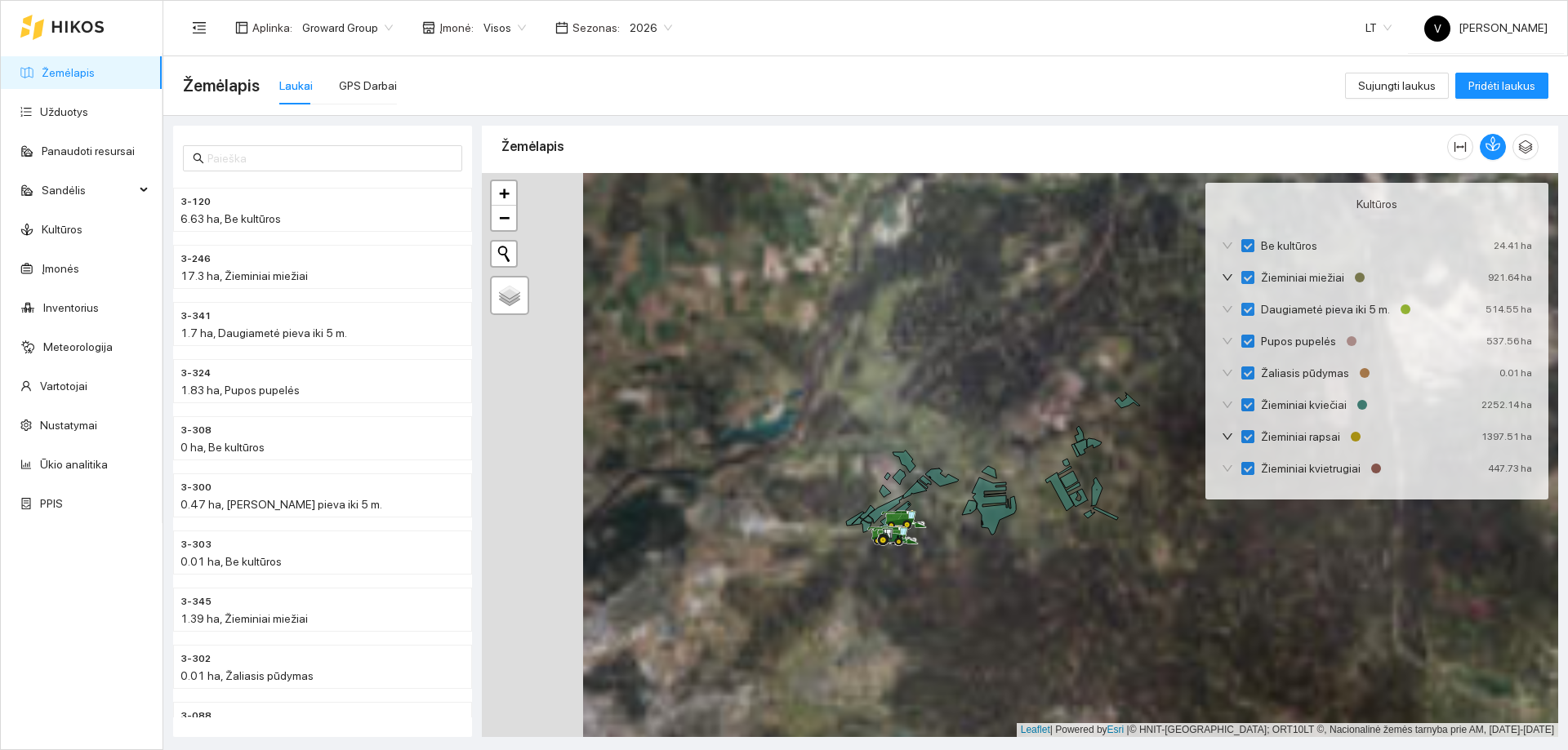
drag, startPoint x: 994, startPoint y: 653, endPoint x: 896, endPoint y: 466, distance: 211.1
click at [897, 466] on div at bounding box center [1019, 455] width 1077 height 564
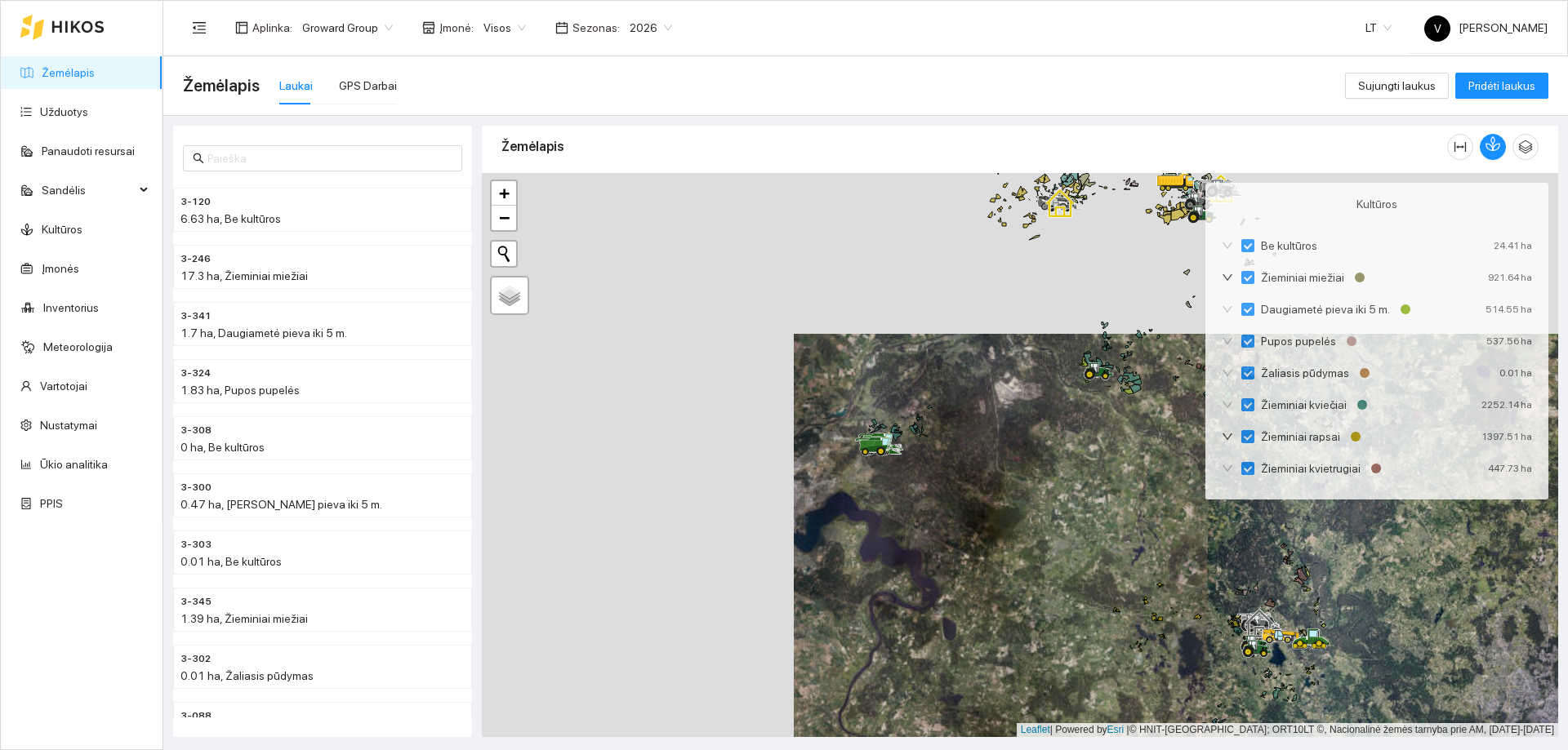
drag, startPoint x: 915, startPoint y: 512, endPoint x: 870, endPoint y: 390, distance: 130.0
click at [870, 390] on div at bounding box center [1019, 455] width 1077 height 564
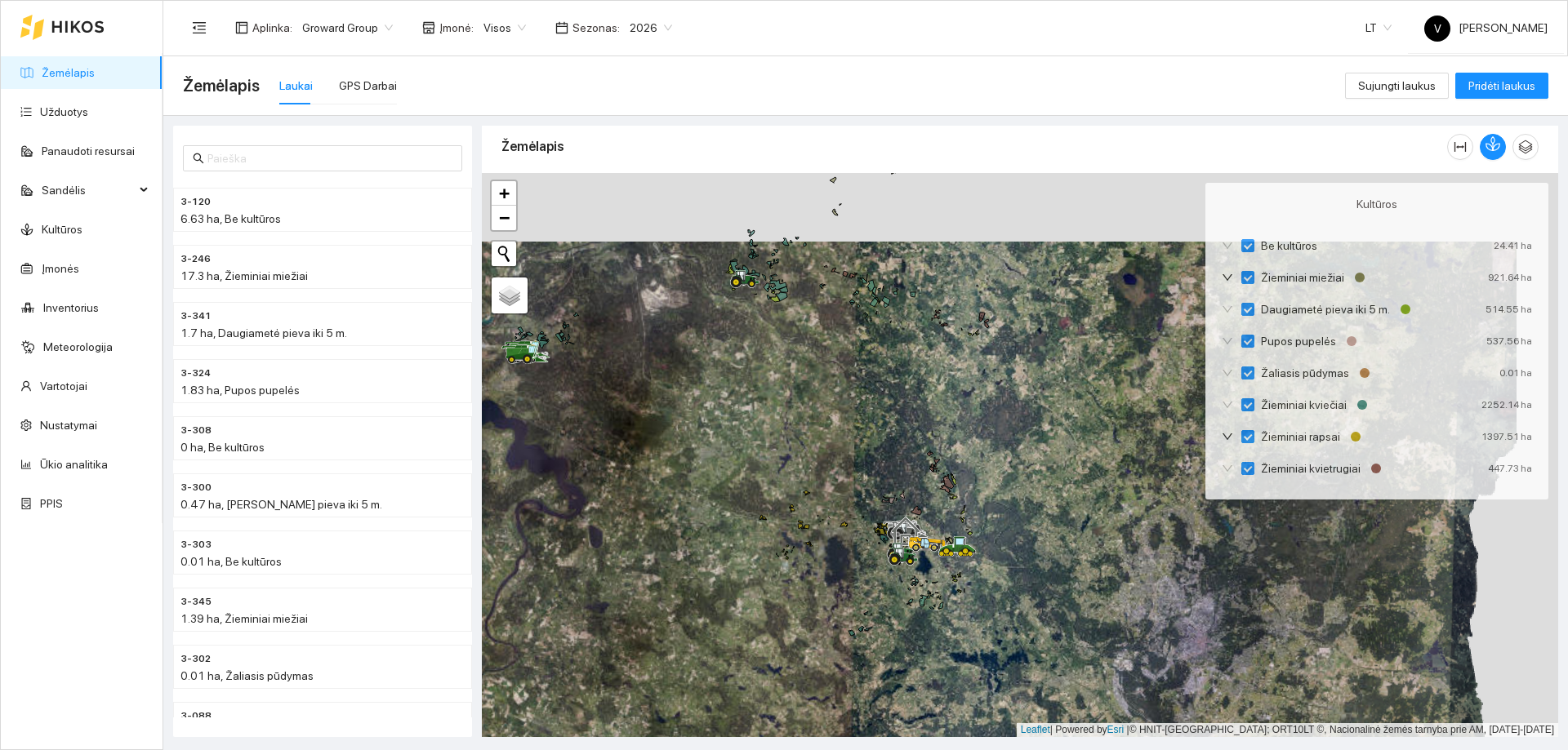
drag, startPoint x: 1088, startPoint y: 556, endPoint x: 853, endPoint y: 626, distance: 245.2
click at [853, 626] on div at bounding box center [1019, 455] width 1077 height 564
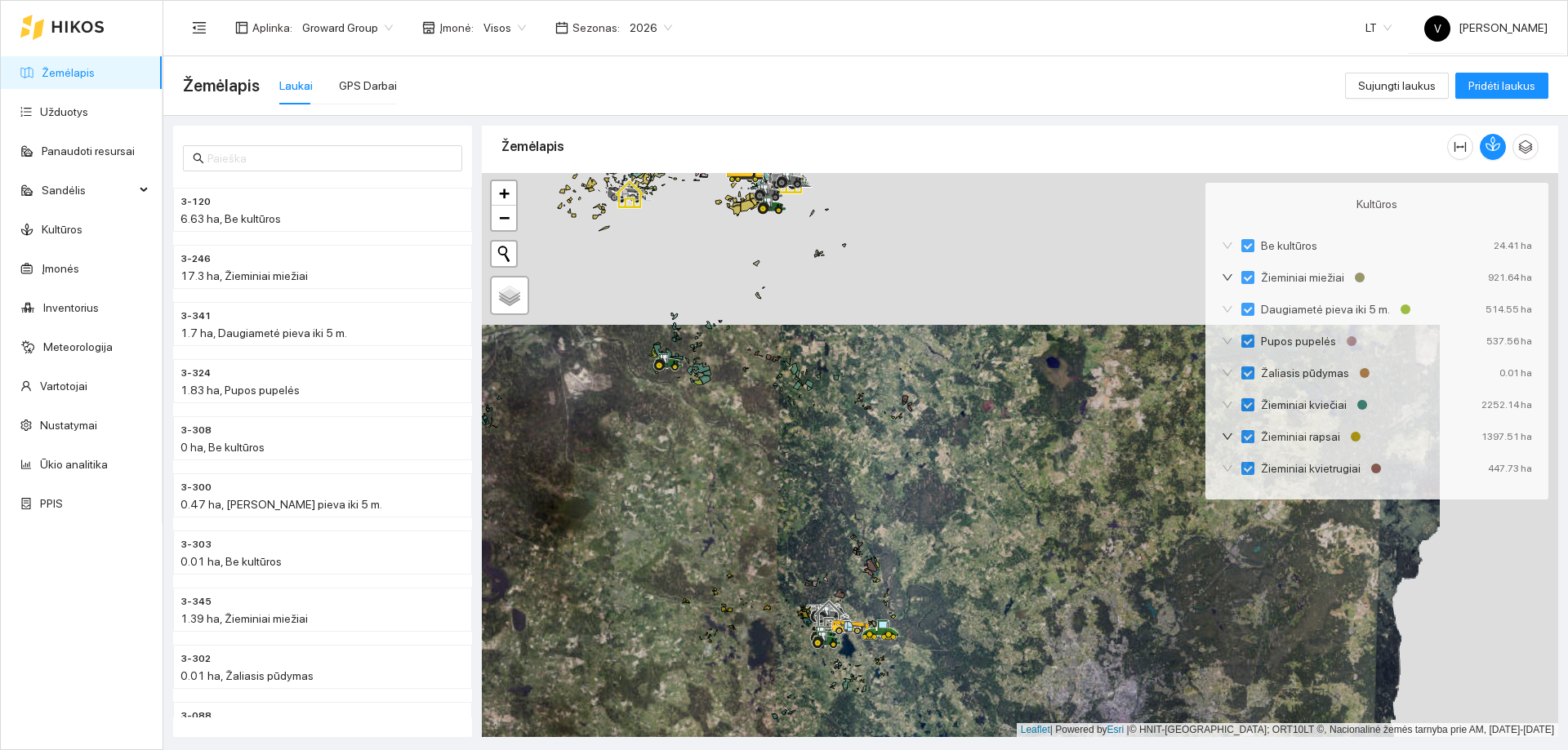
drag, startPoint x: 803, startPoint y: 444, endPoint x: 875, endPoint y: 594, distance: 166.4
click at [875, 594] on div at bounding box center [1019, 455] width 1077 height 564
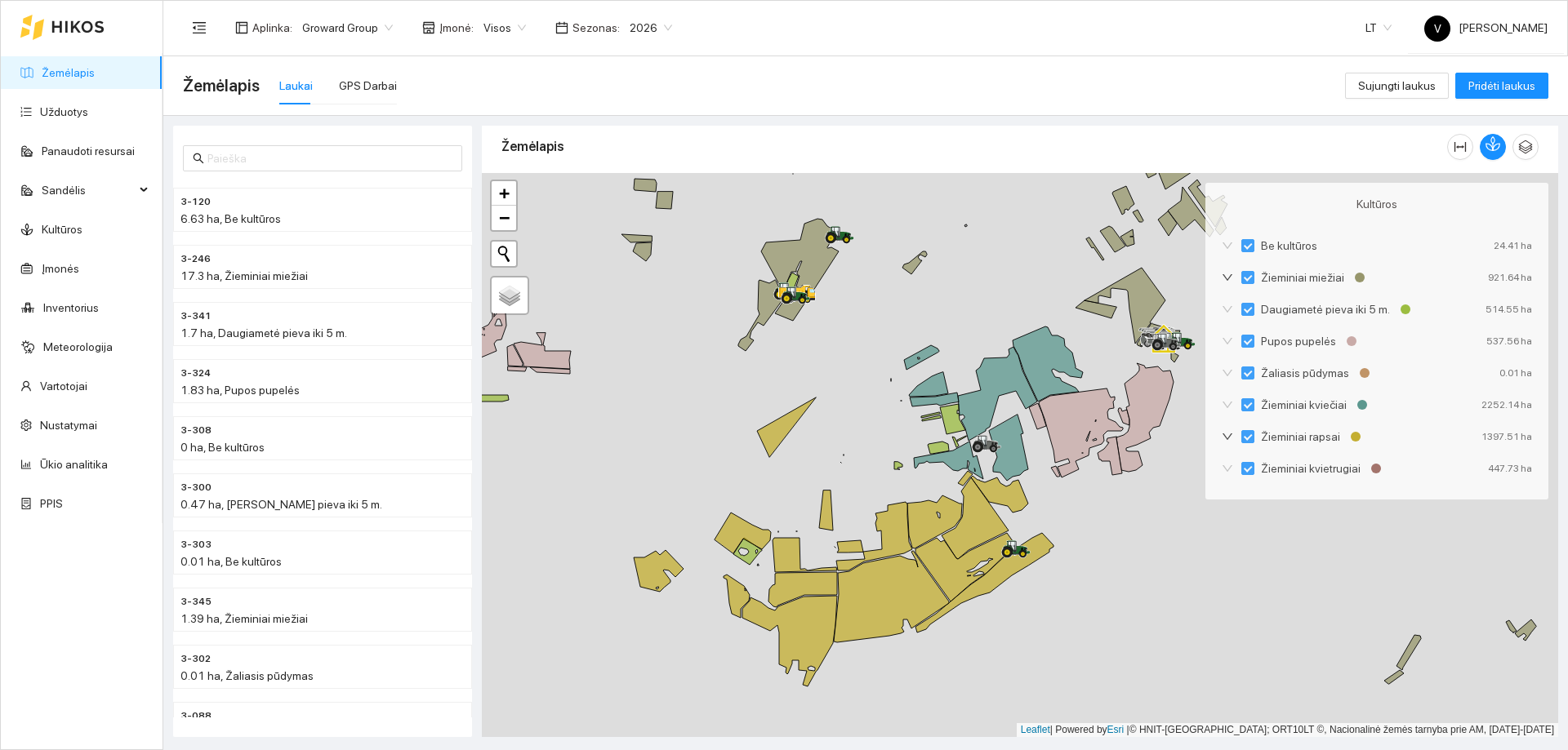
drag, startPoint x: 874, startPoint y: 302, endPoint x: 865, endPoint y: 432, distance: 130.3
click at [865, 432] on div at bounding box center [1019, 455] width 1077 height 564
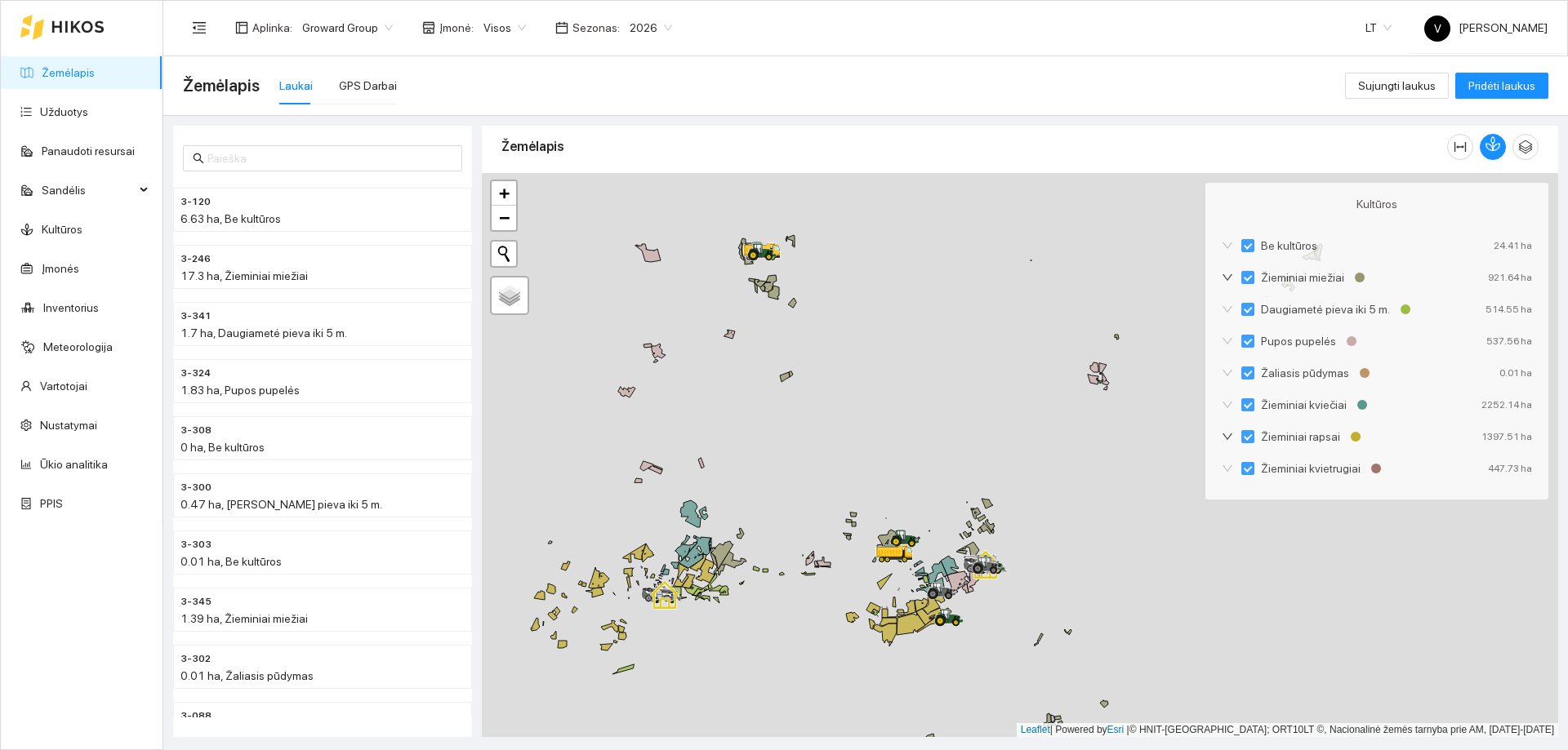
drag, startPoint x: 677, startPoint y: 567, endPoint x: 912, endPoint y: 508, distance: 242.3
click at [912, 508] on div at bounding box center [1019, 455] width 1077 height 564
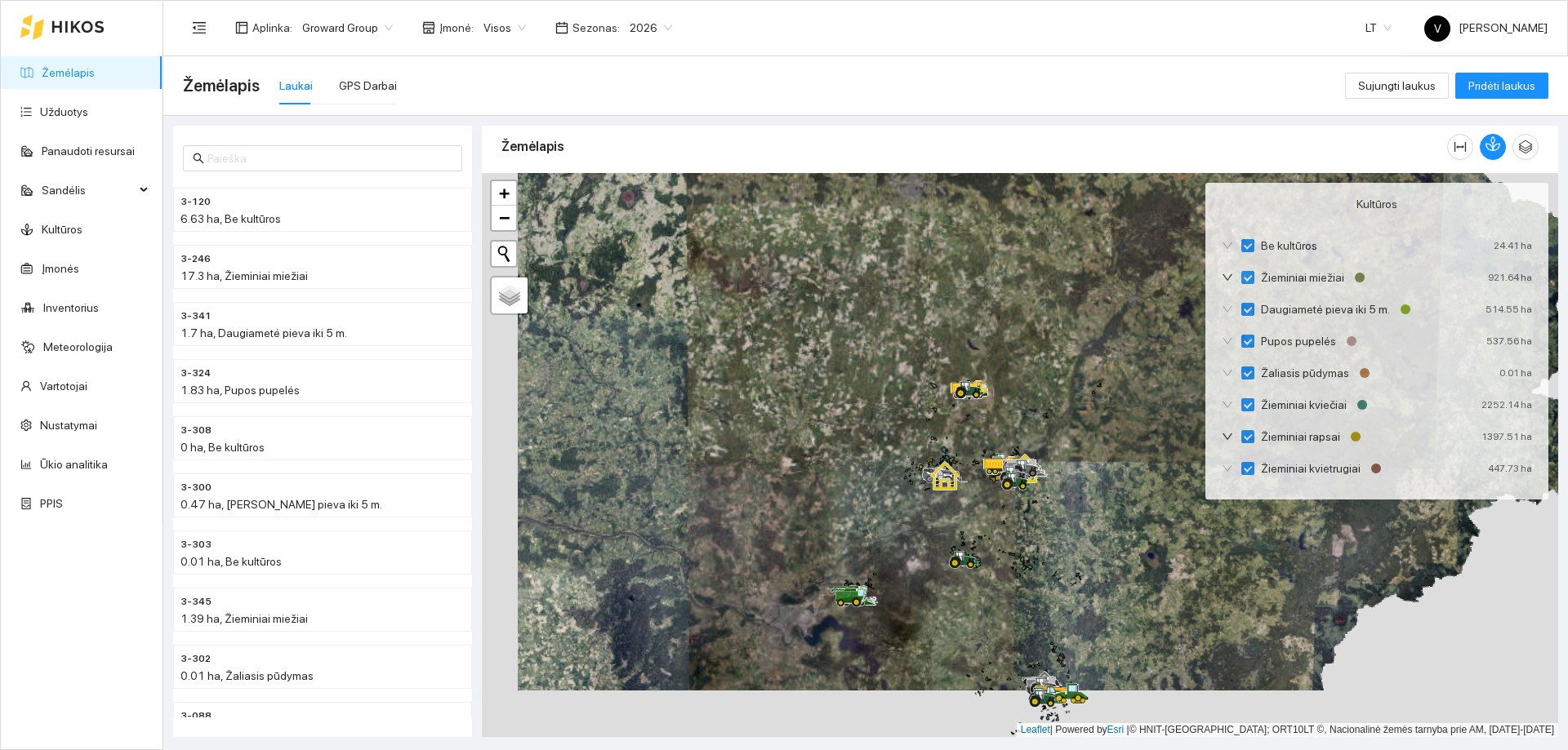
drag, startPoint x: 998, startPoint y: 615, endPoint x: 979, endPoint y: 412, distance: 203.9
click at [979, 412] on div at bounding box center [1019, 455] width 1077 height 564
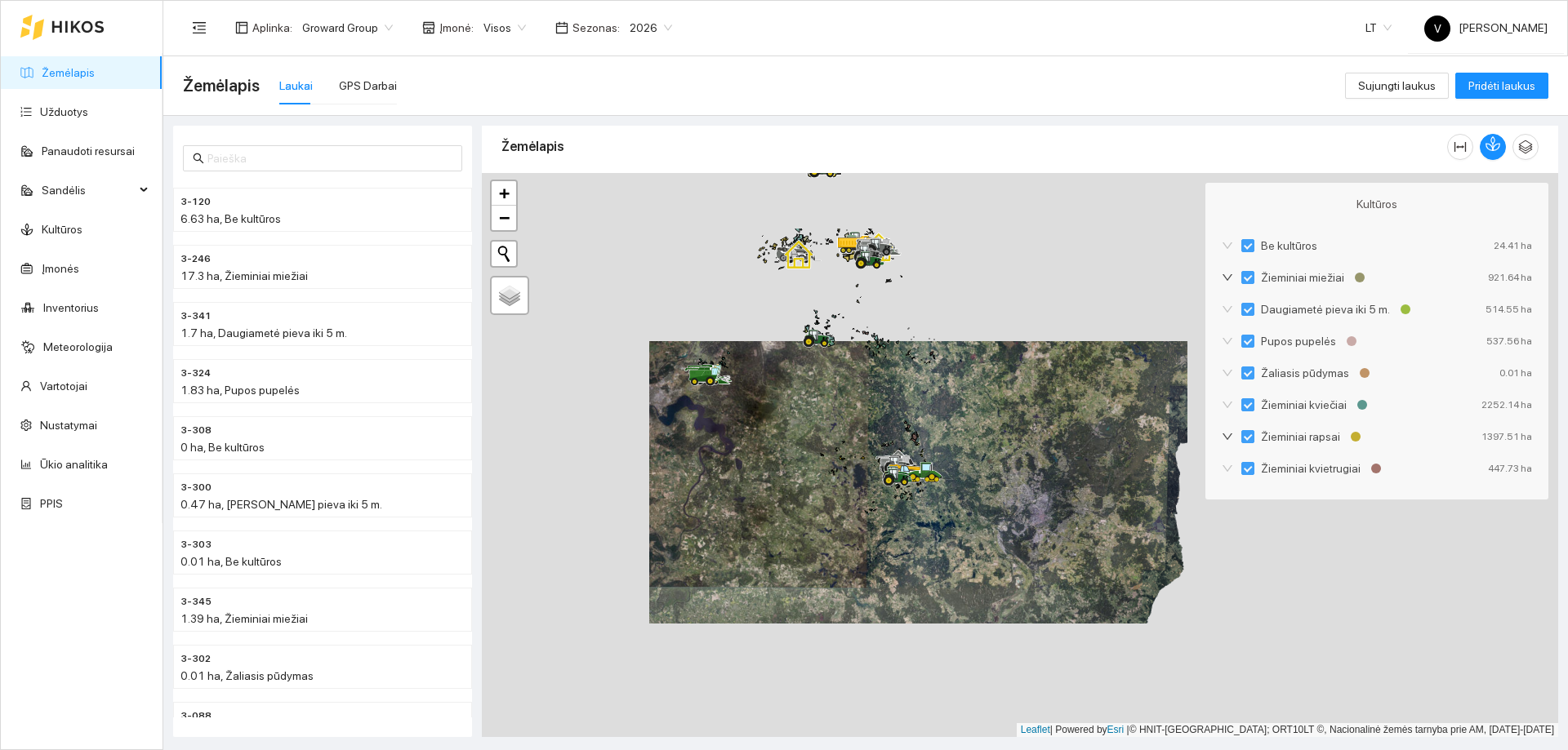
drag, startPoint x: 815, startPoint y: 286, endPoint x: 815, endPoint y: 397, distance: 111.0
click at [815, 397] on div at bounding box center [1019, 455] width 1077 height 564
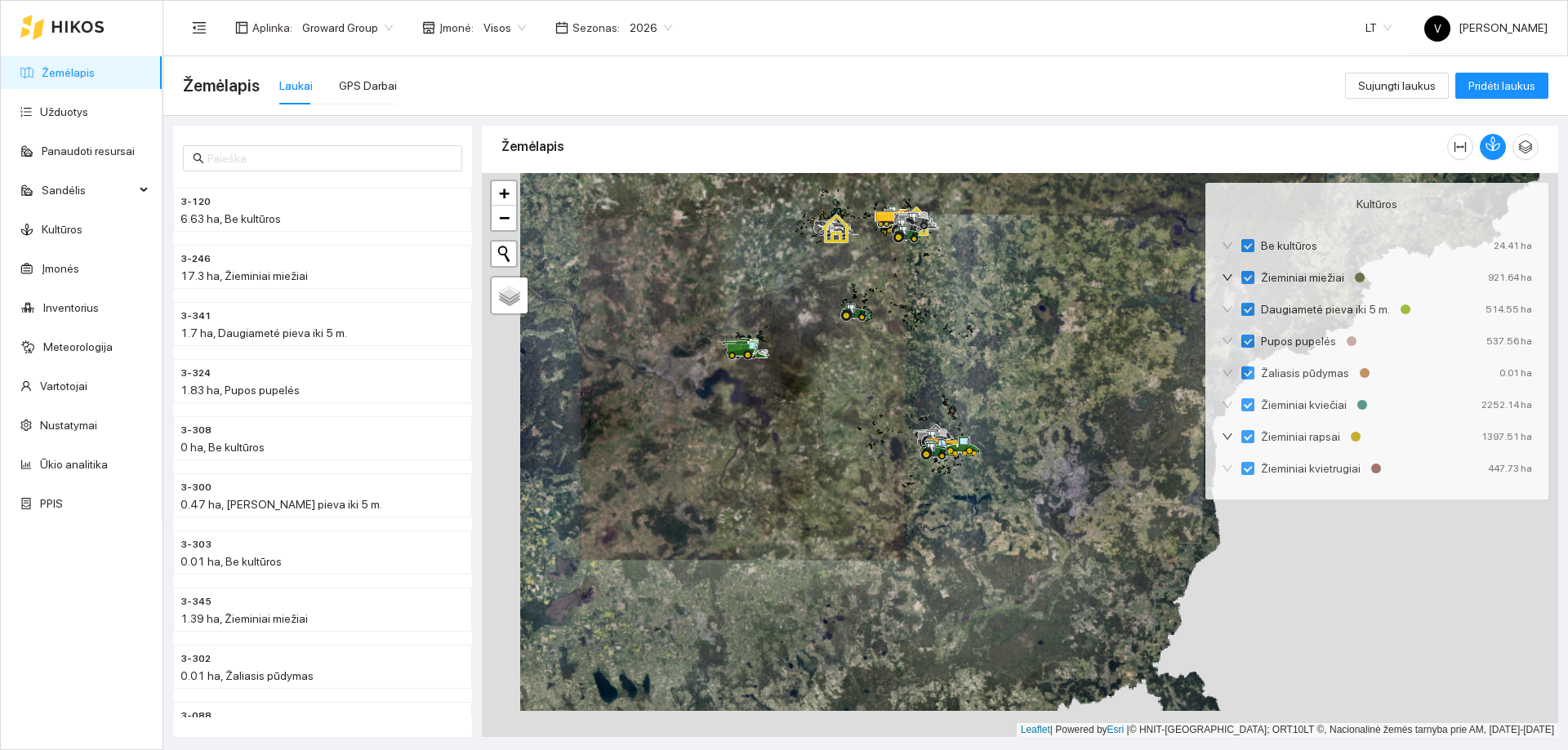
drag, startPoint x: 882, startPoint y: 283, endPoint x: 921, endPoint y: 254, distance: 48.6
click at [921, 254] on div at bounding box center [1019, 455] width 1077 height 564
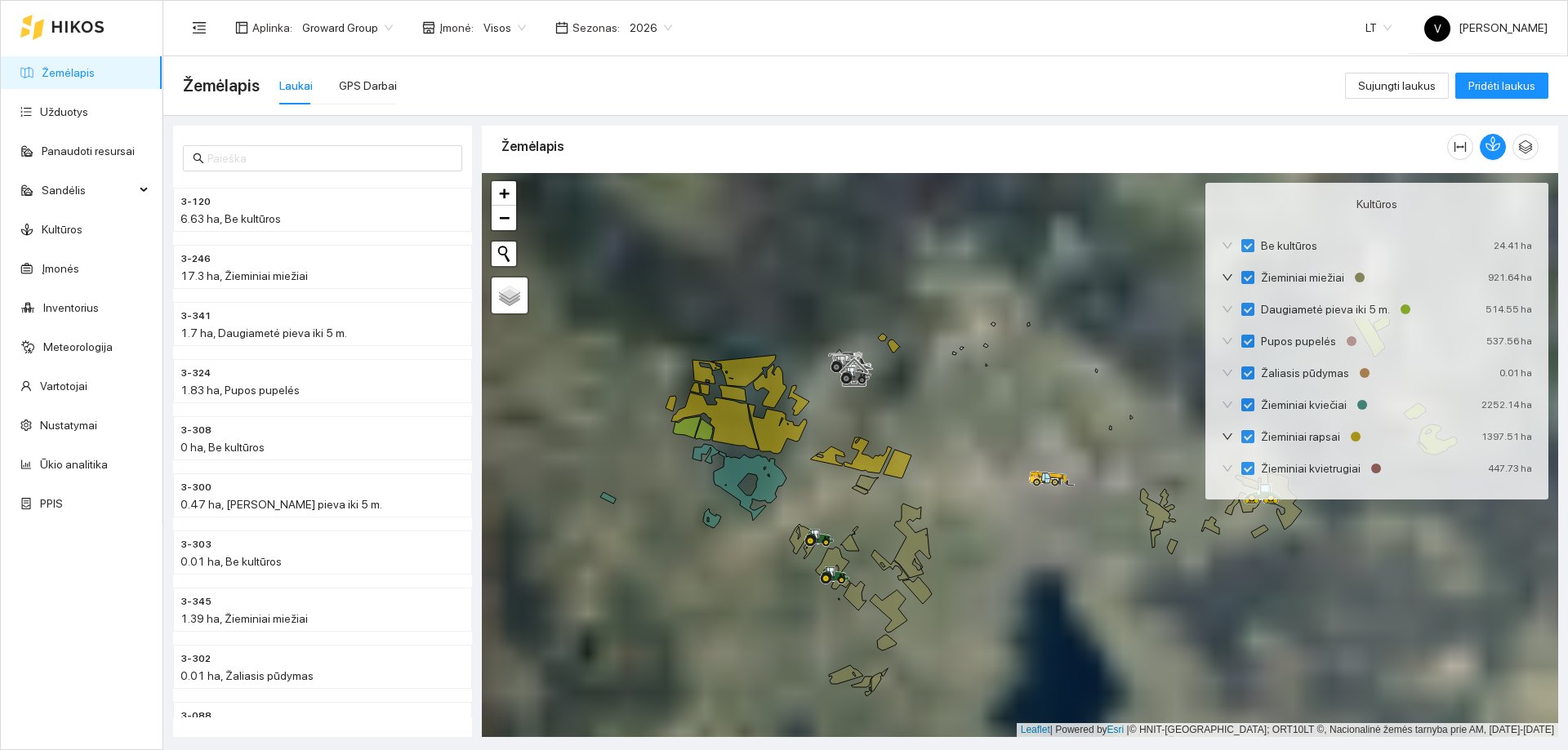
drag, startPoint x: 949, startPoint y: 285, endPoint x: 955, endPoint y: 504, distance: 219.1
click at [955, 504] on div at bounding box center [1019, 455] width 1077 height 564
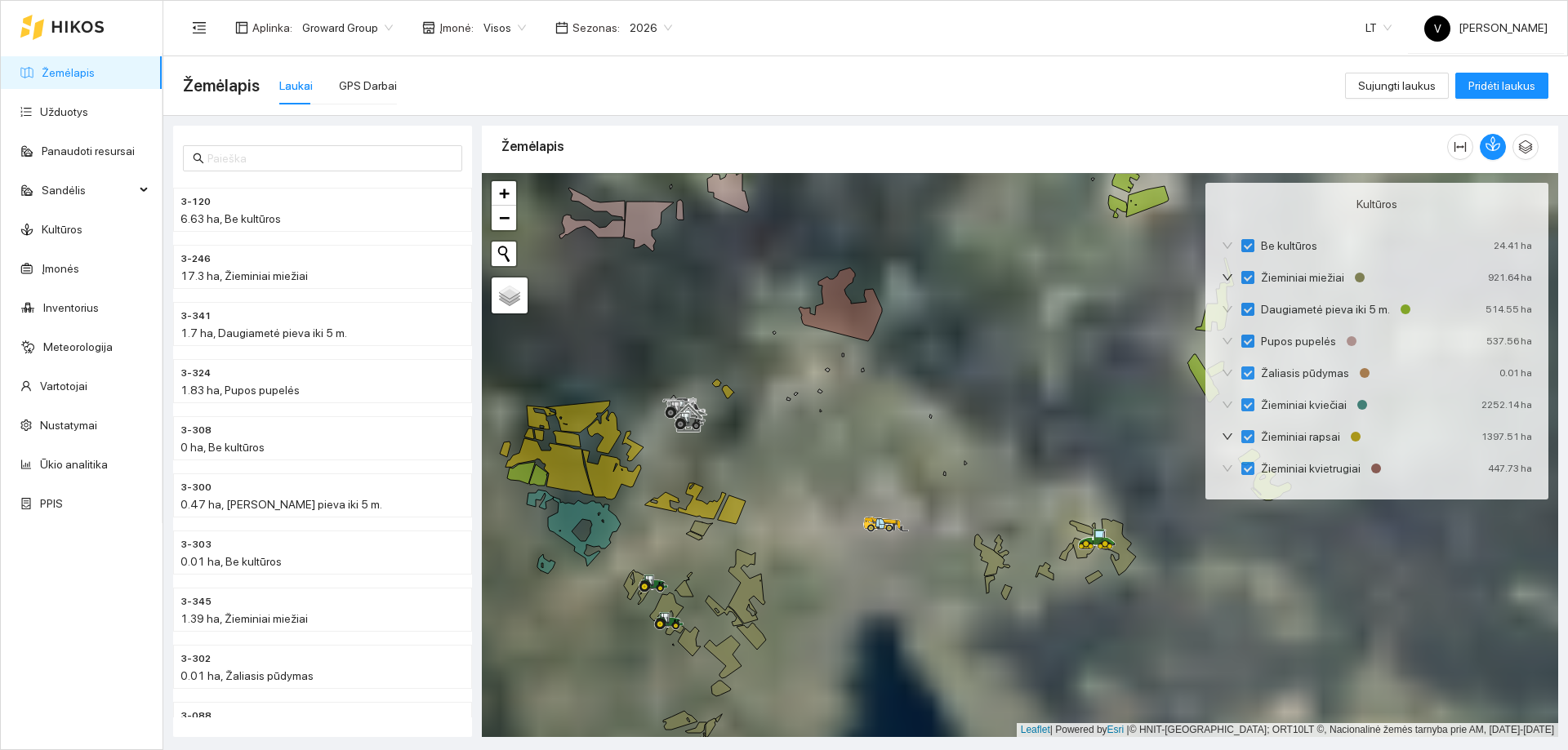
drag, startPoint x: 1112, startPoint y: 542, endPoint x: 908, endPoint y: 599, distance: 211.8
click at [908, 599] on div at bounding box center [1019, 455] width 1077 height 564
